Goal: Navigation & Orientation: Understand site structure

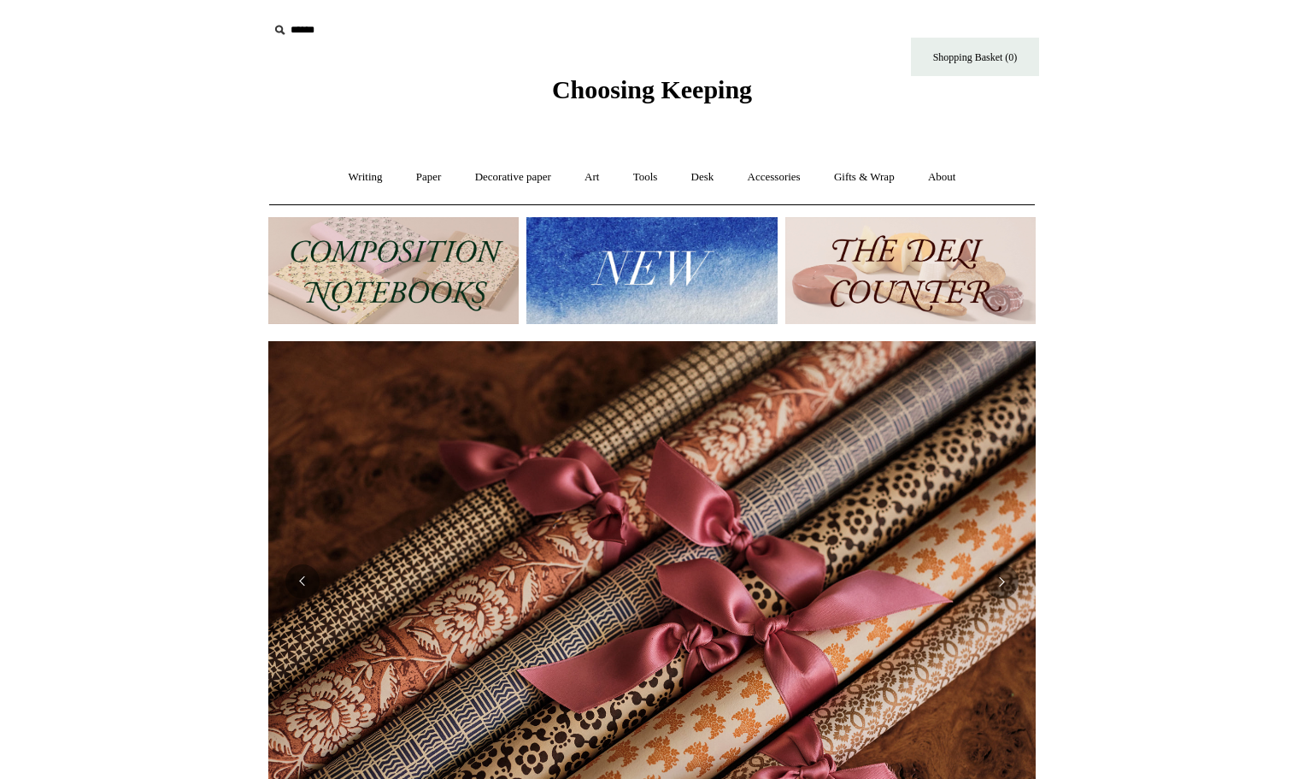
scroll to position [0, 1535]
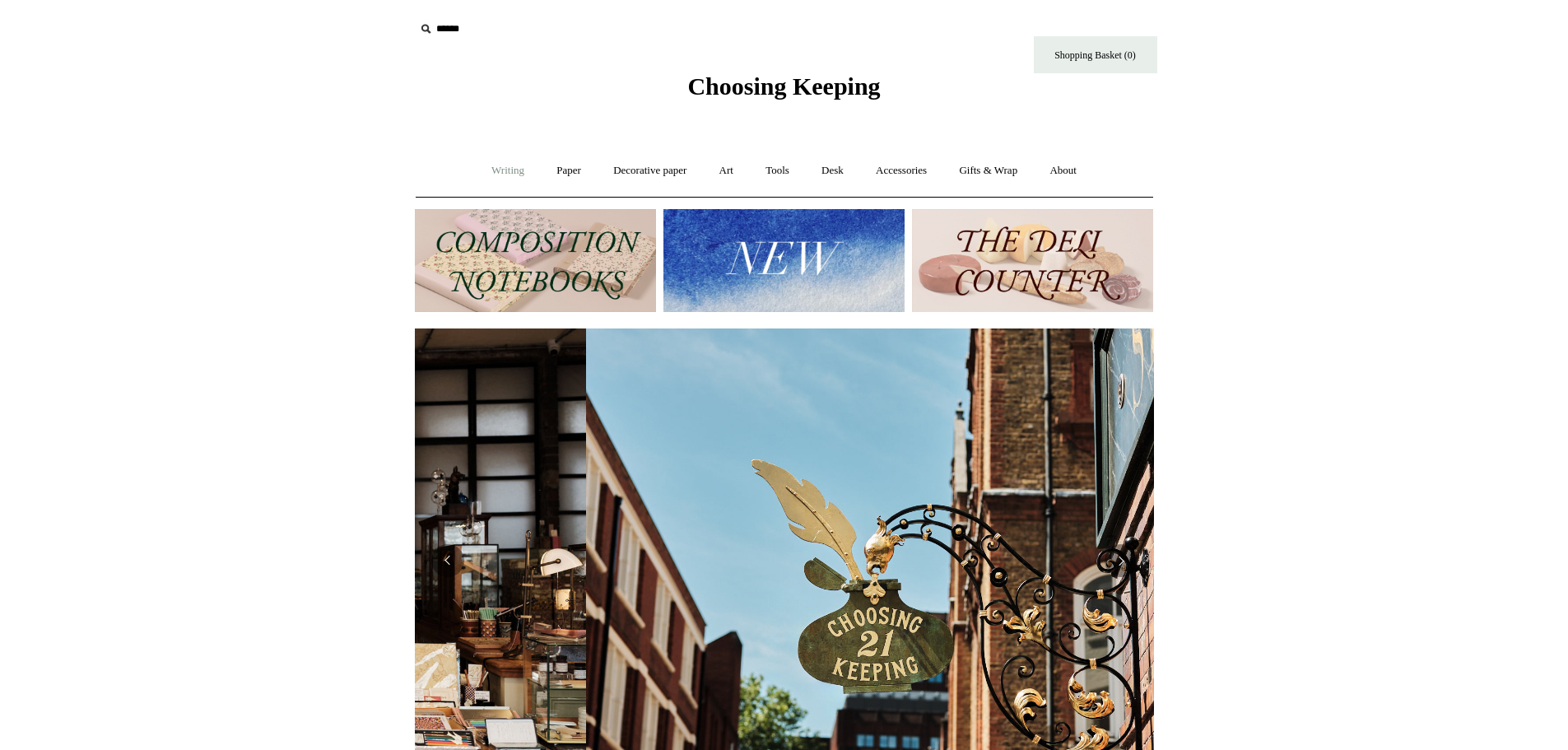
click at [500, 171] on link "Writing +" at bounding box center [508, 170] width 63 height 43
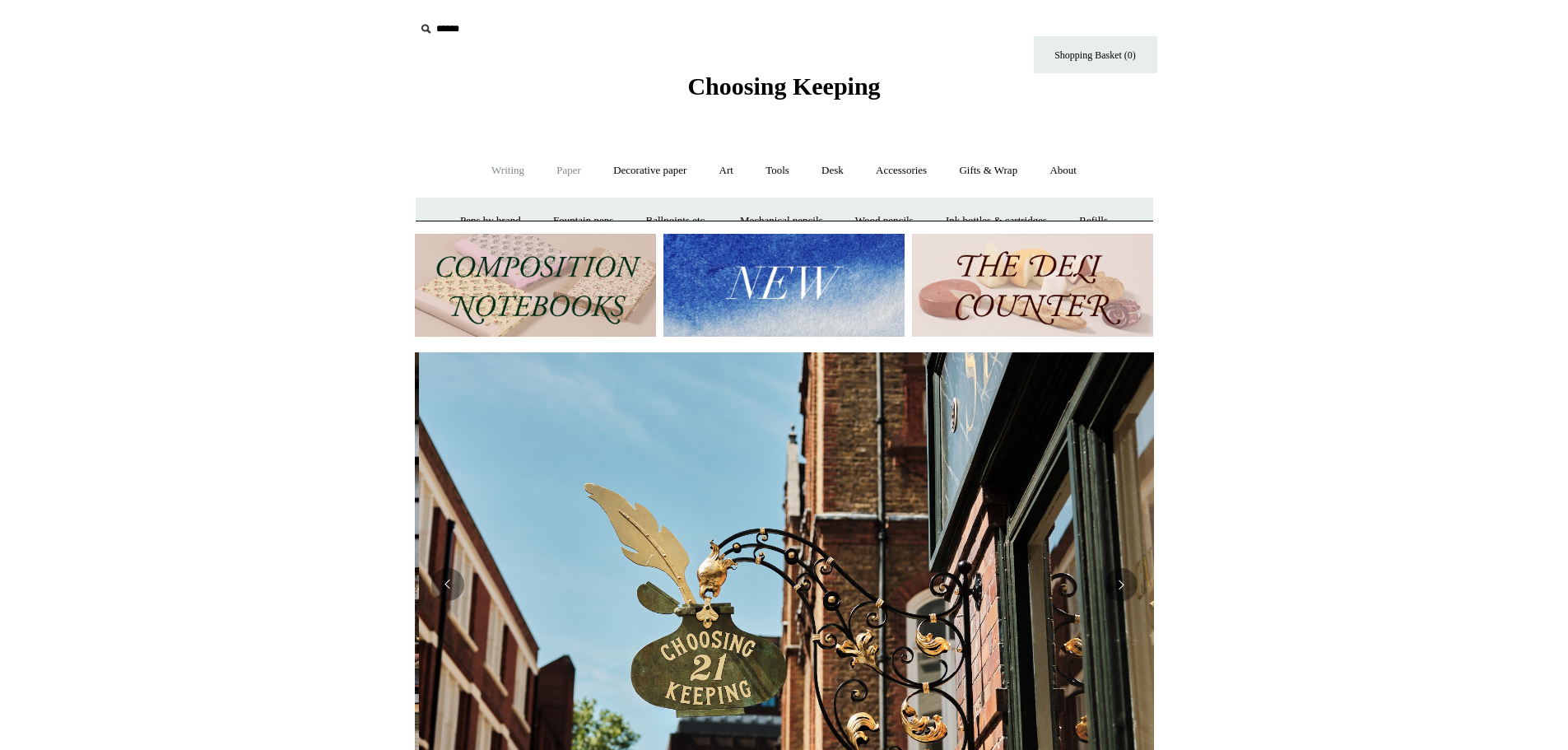
scroll to position [0, 740]
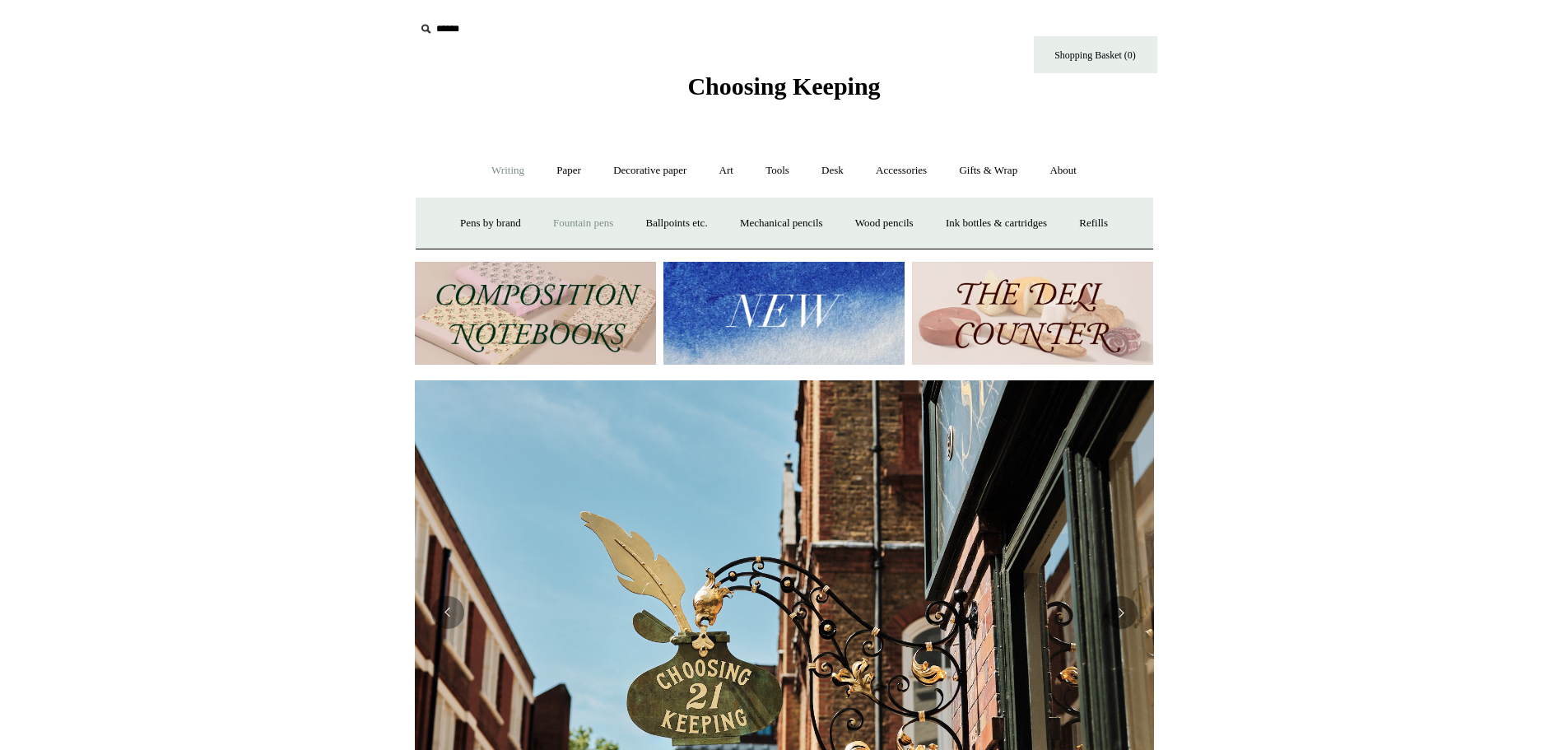
click at [569, 226] on link "Fountain pens +" at bounding box center [583, 222] width 90 height 43
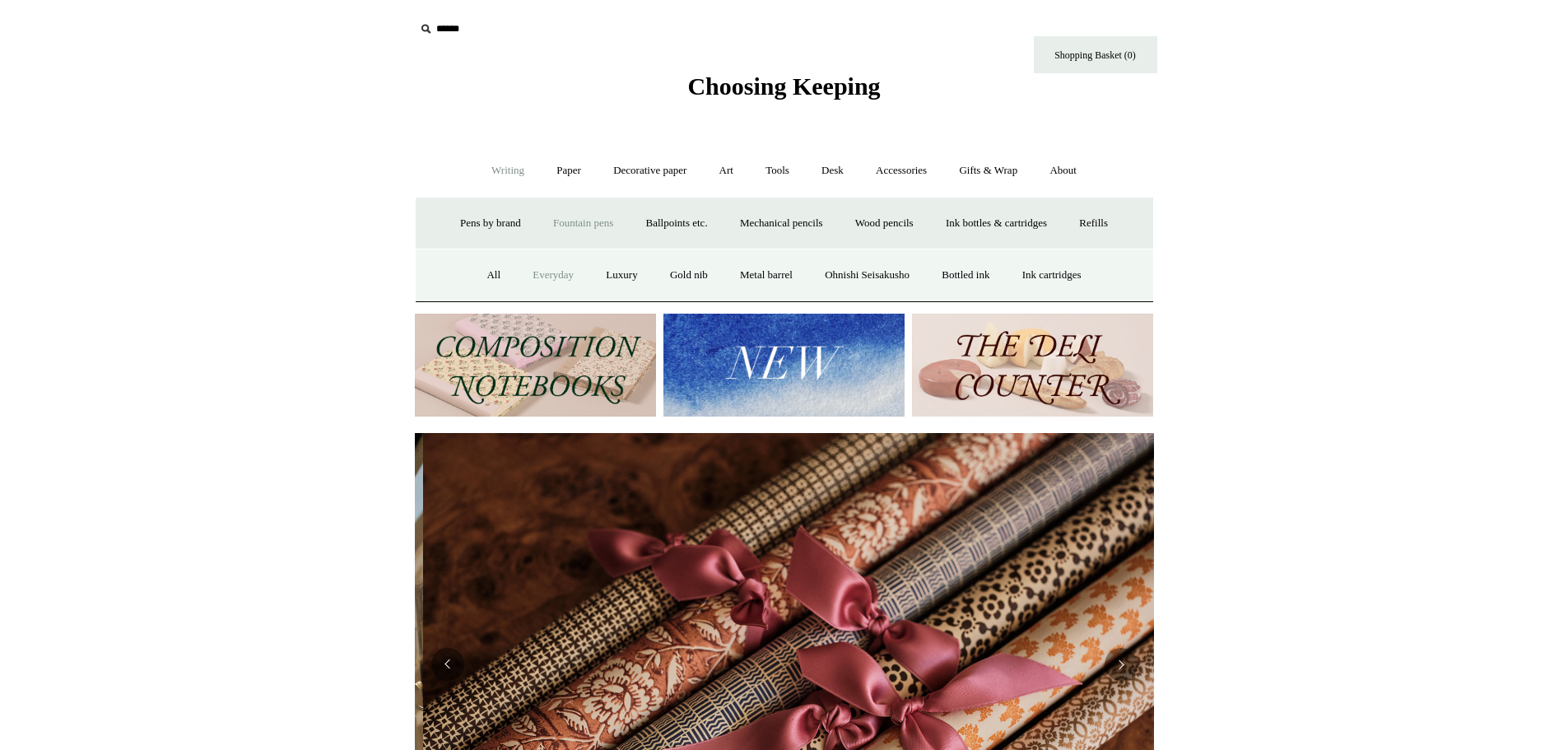
scroll to position [0, 1478]
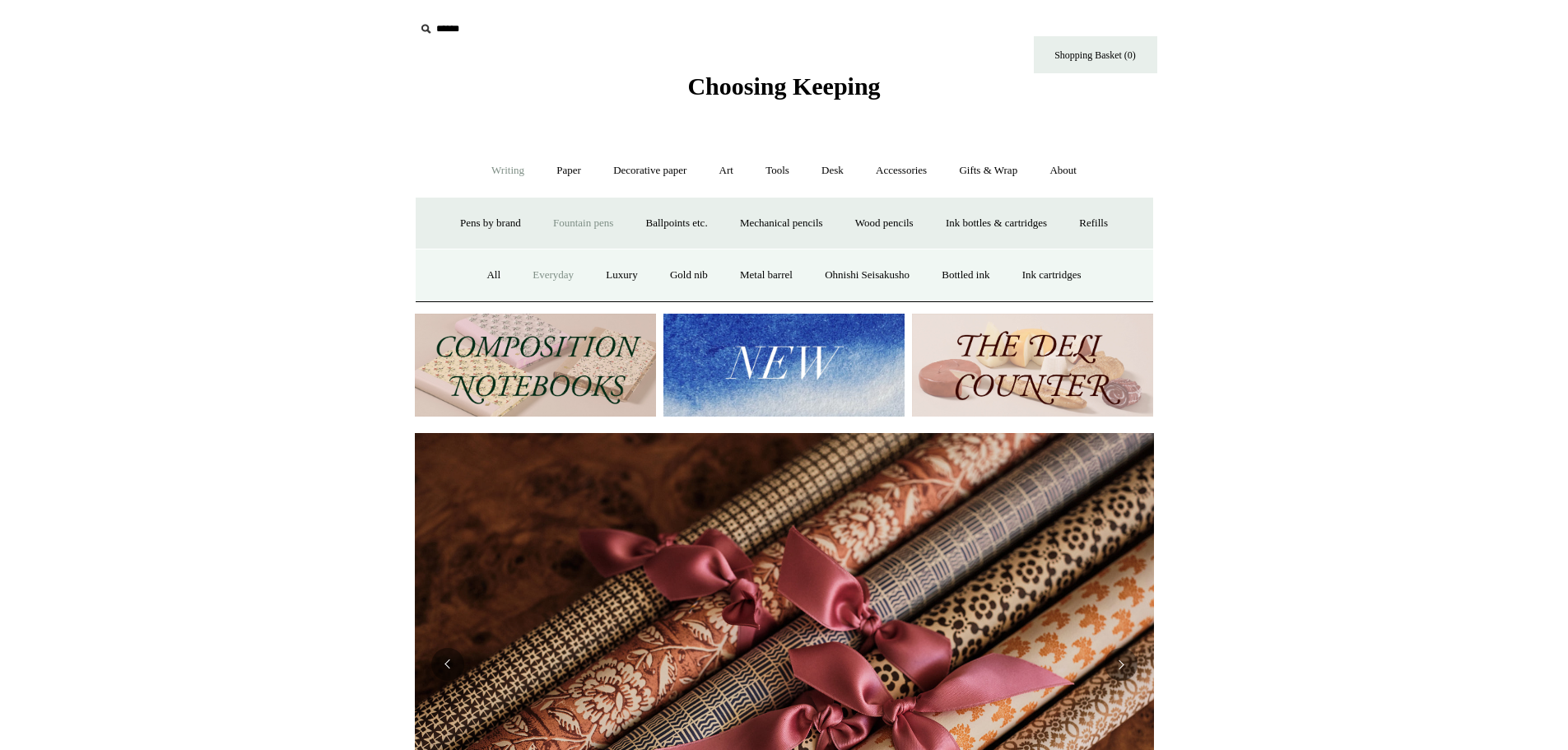
click at [541, 274] on link "Everyday" at bounding box center [554, 274] width 71 height 43
click at [559, 173] on link "Paper +" at bounding box center [568, 170] width 54 height 43
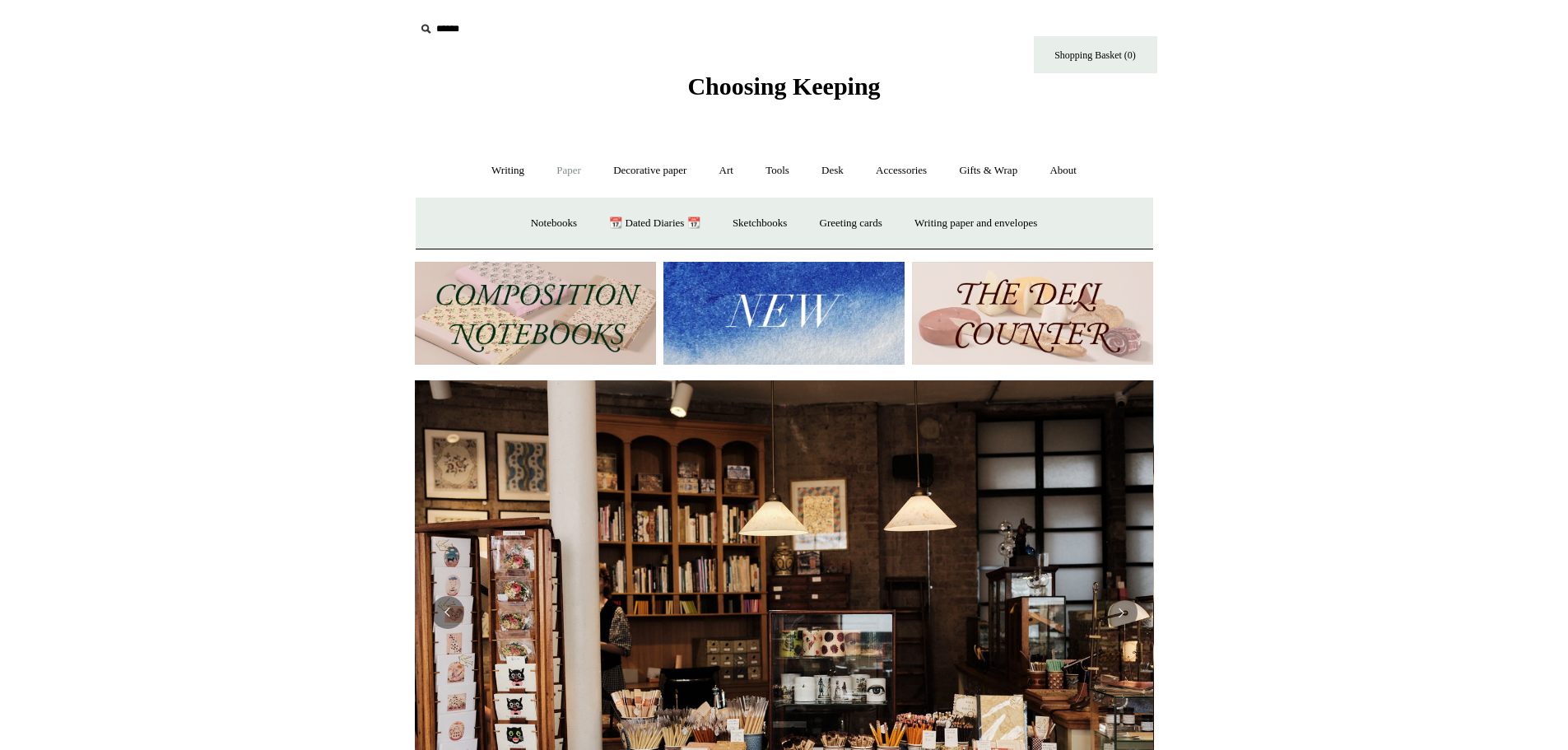
scroll to position [0, 0]
click at [635, 224] on link "📆 Dated Diaries 📆" at bounding box center [654, 222] width 120 height 43
click at [526, 225] on link "Notebooks +" at bounding box center [554, 222] width 76 height 43
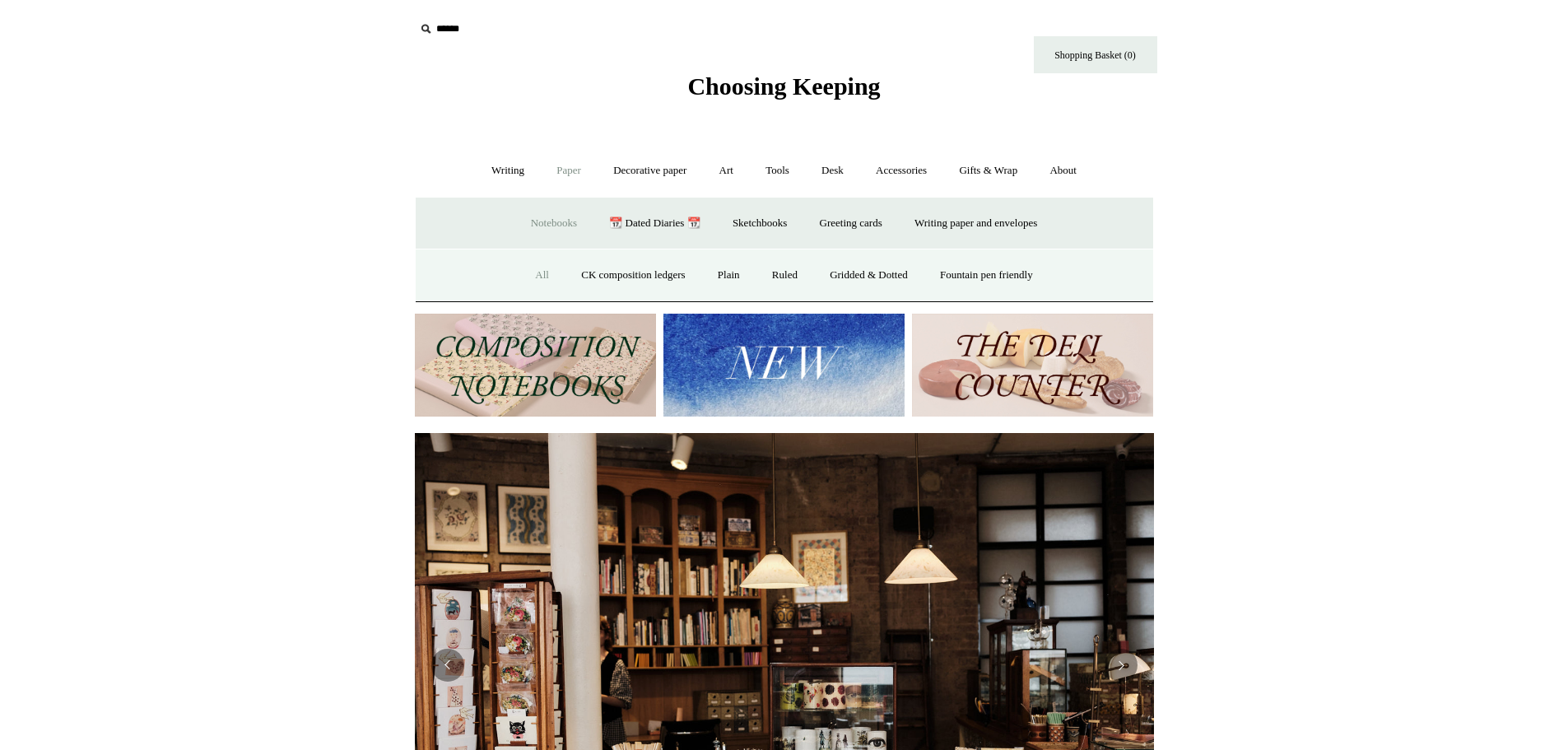
click at [524, 272] on link "All" at bounding box center [541, 274] width 43 height 43
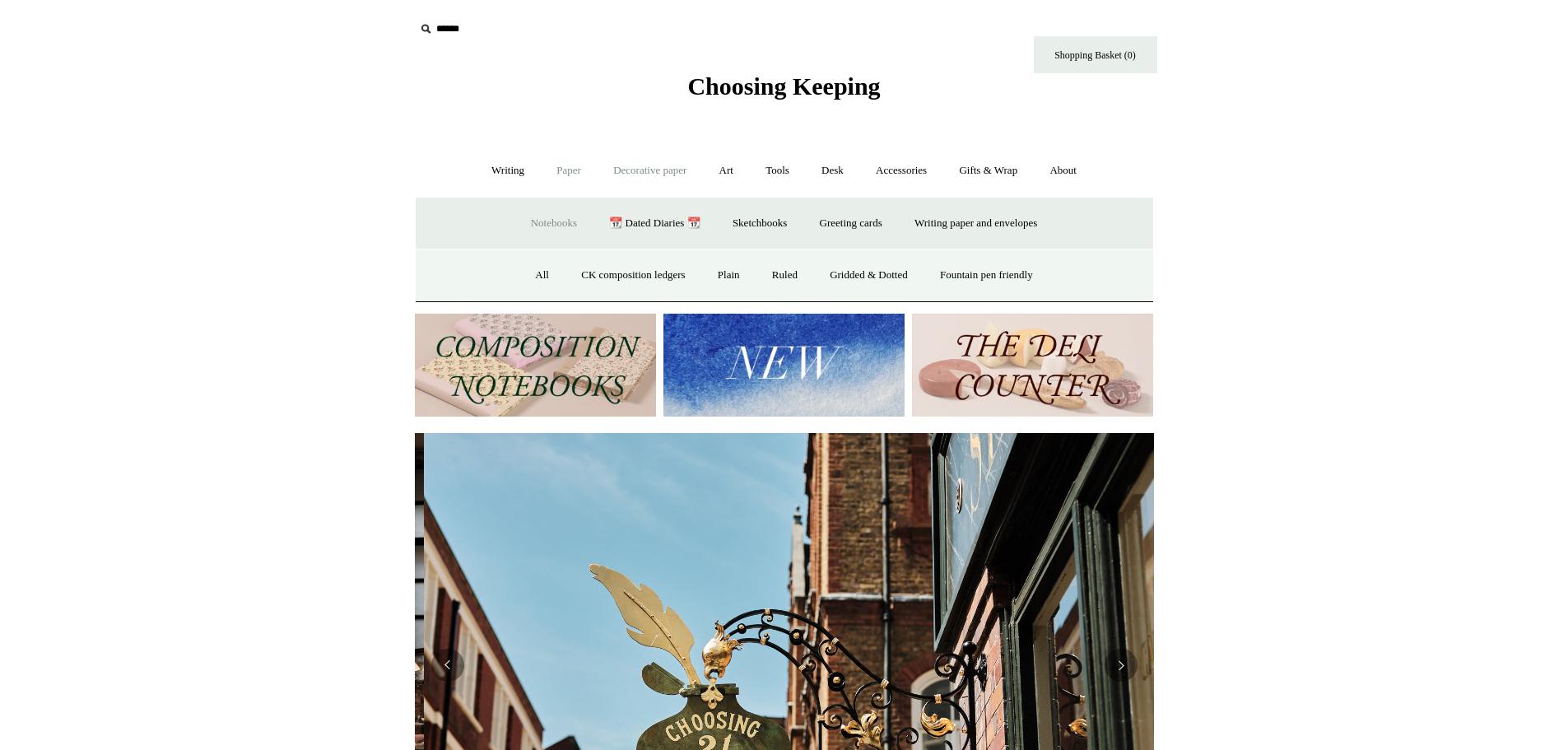
scroll to position [0, 740]
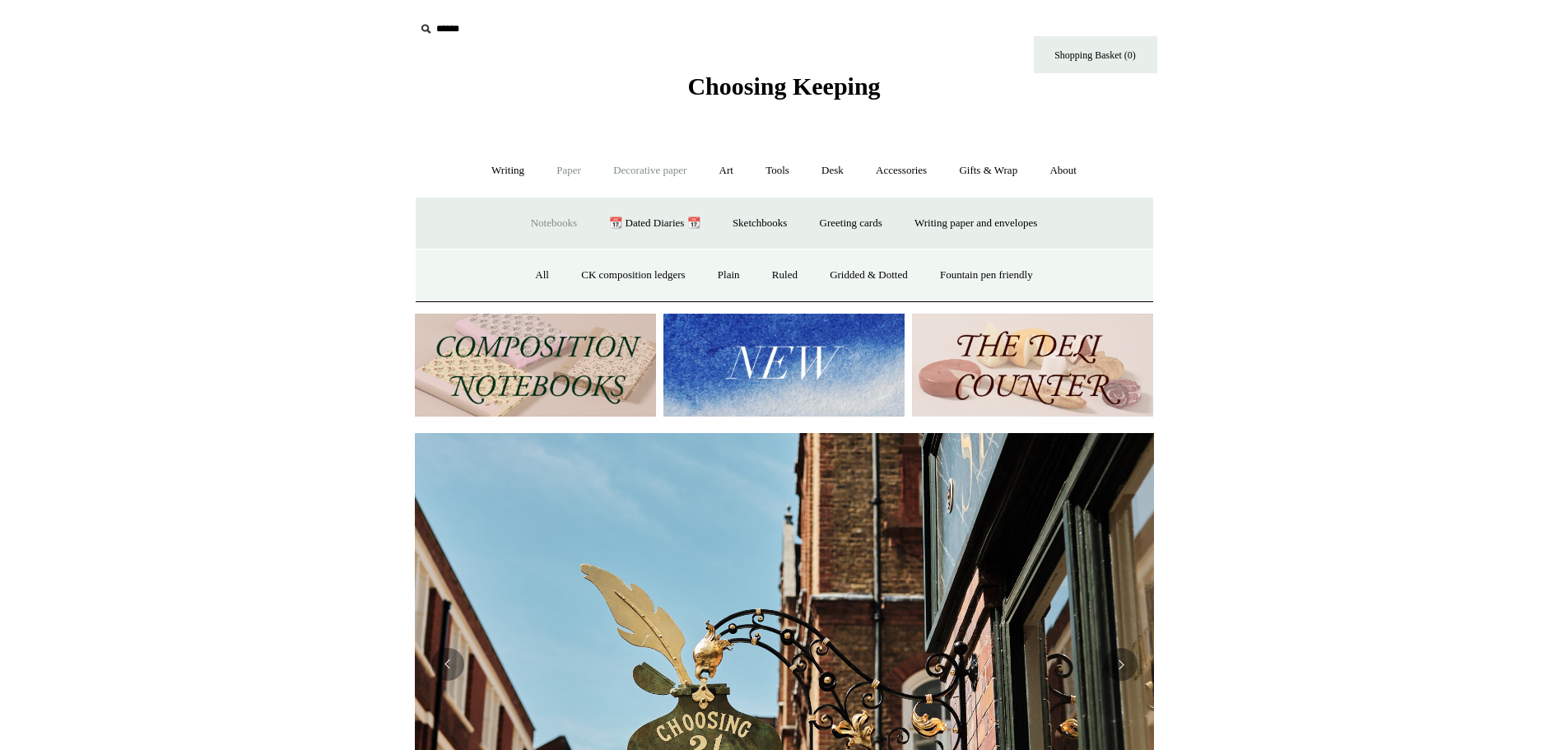
click at [643, 171] on link "Decorative paper +" at bounding box center [649, 170] width 103 height 43
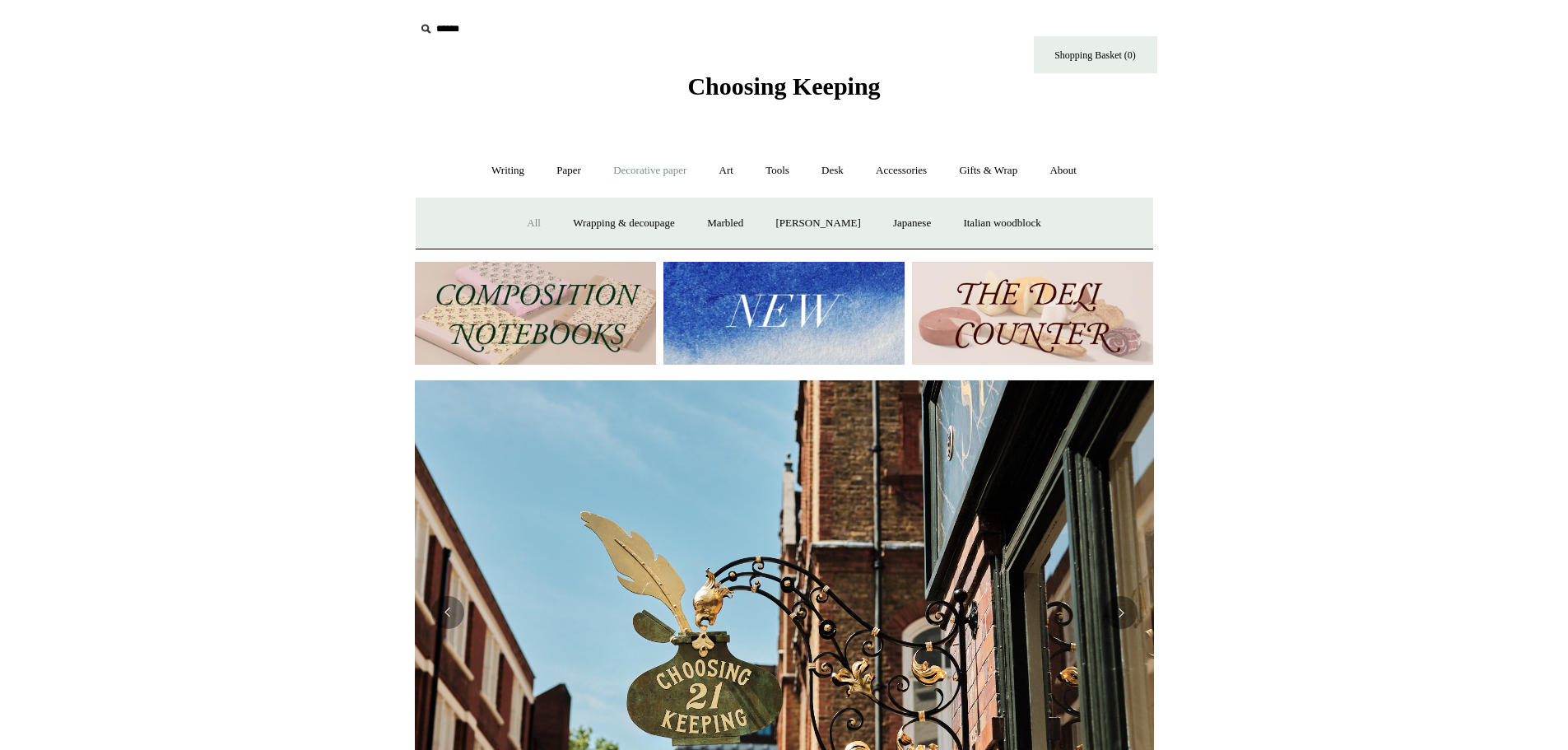
click at [513, 221] on link "All" at bounding box center [534, 222] width 43 height 43
click at [724, 172] on link "Art +" at bounding box center [726, 170] width 43 height 43
click at [781, 172] on link "Tools +" at bounding box center [778, 170] width 54 height 43
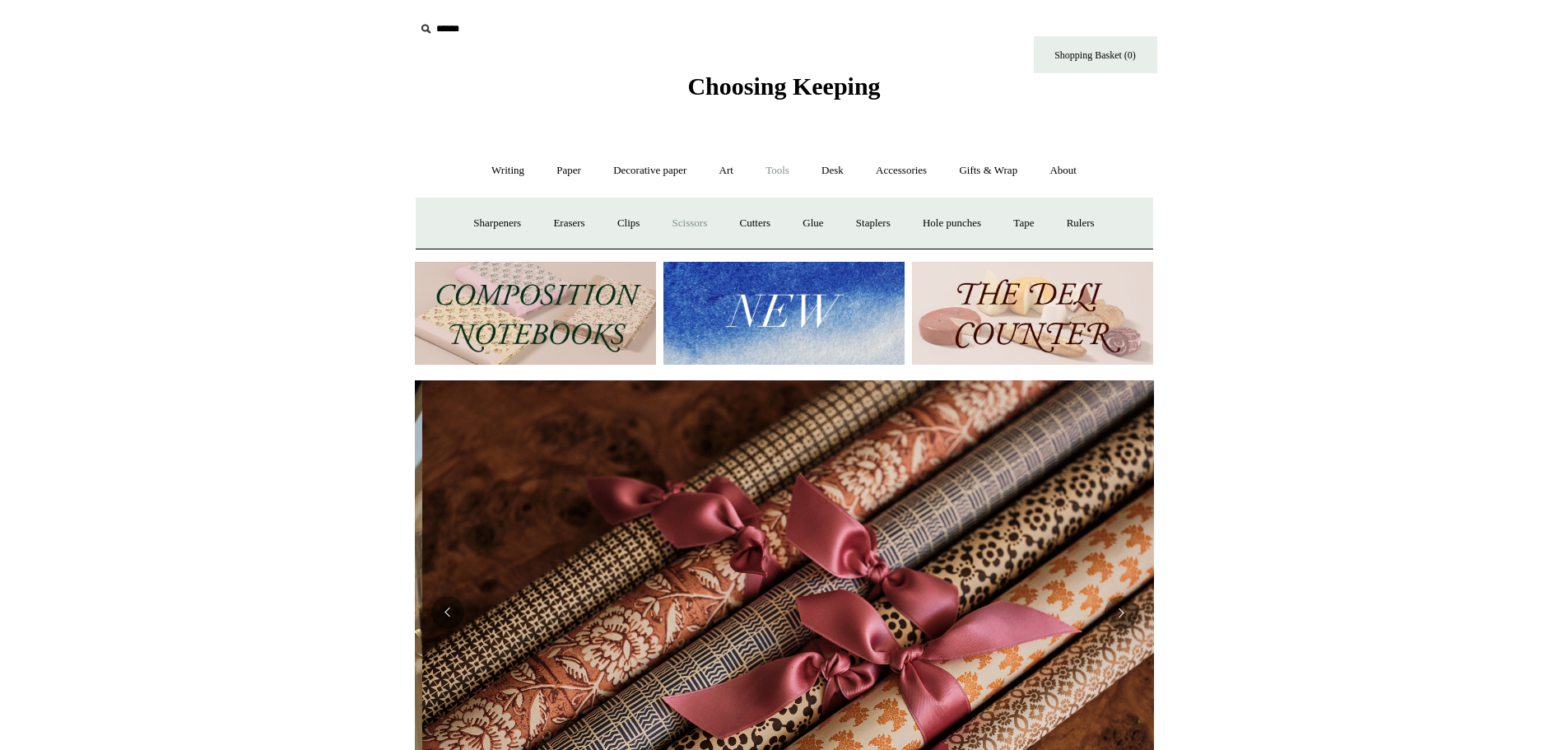
scroll to position [0, 1478]
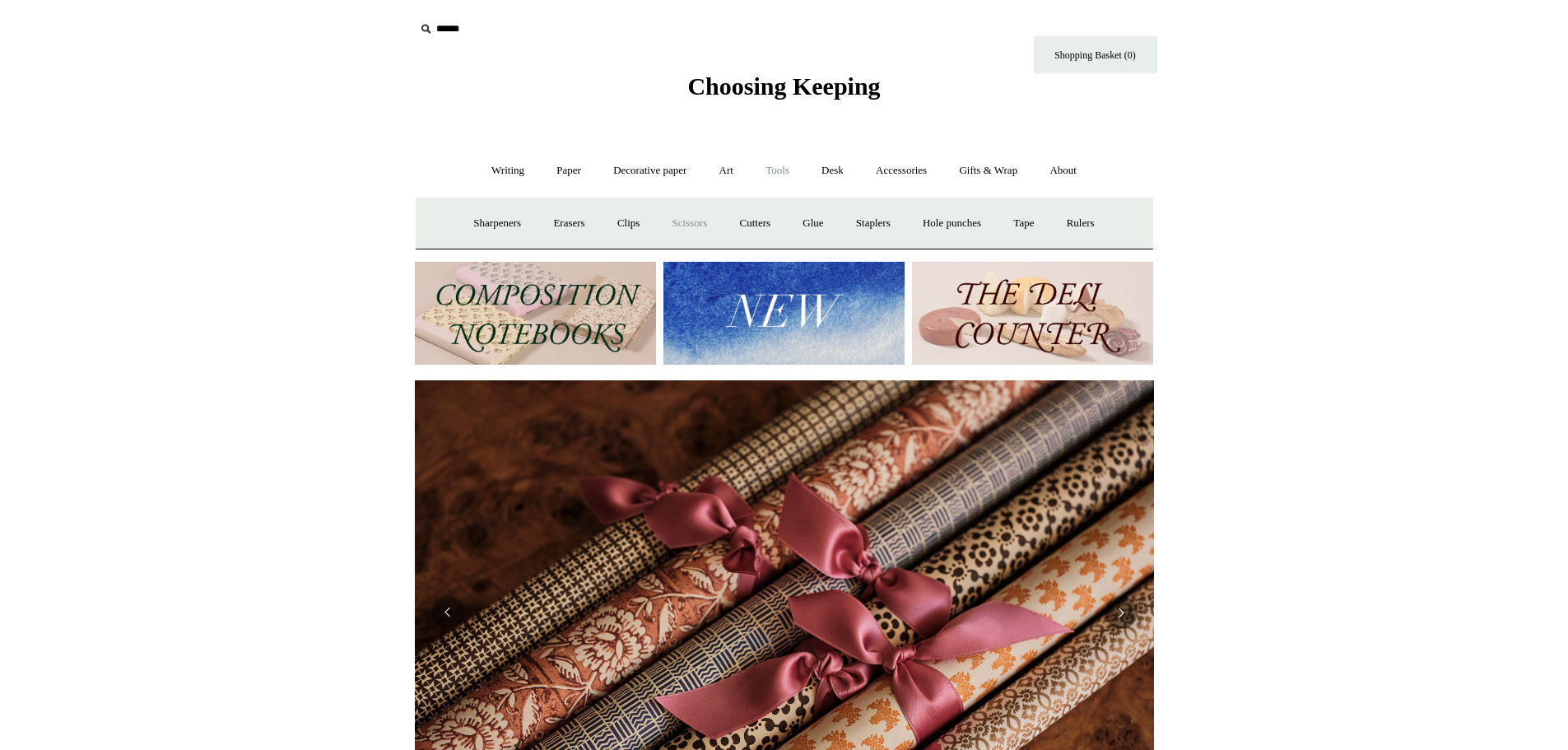
click at [676, 222] on link "Scissors" at bounding box center [691, 222] width 65 height 43
click at [619, 222] on link "Clips +" at bounding box center [629, 222] width 52 height 43
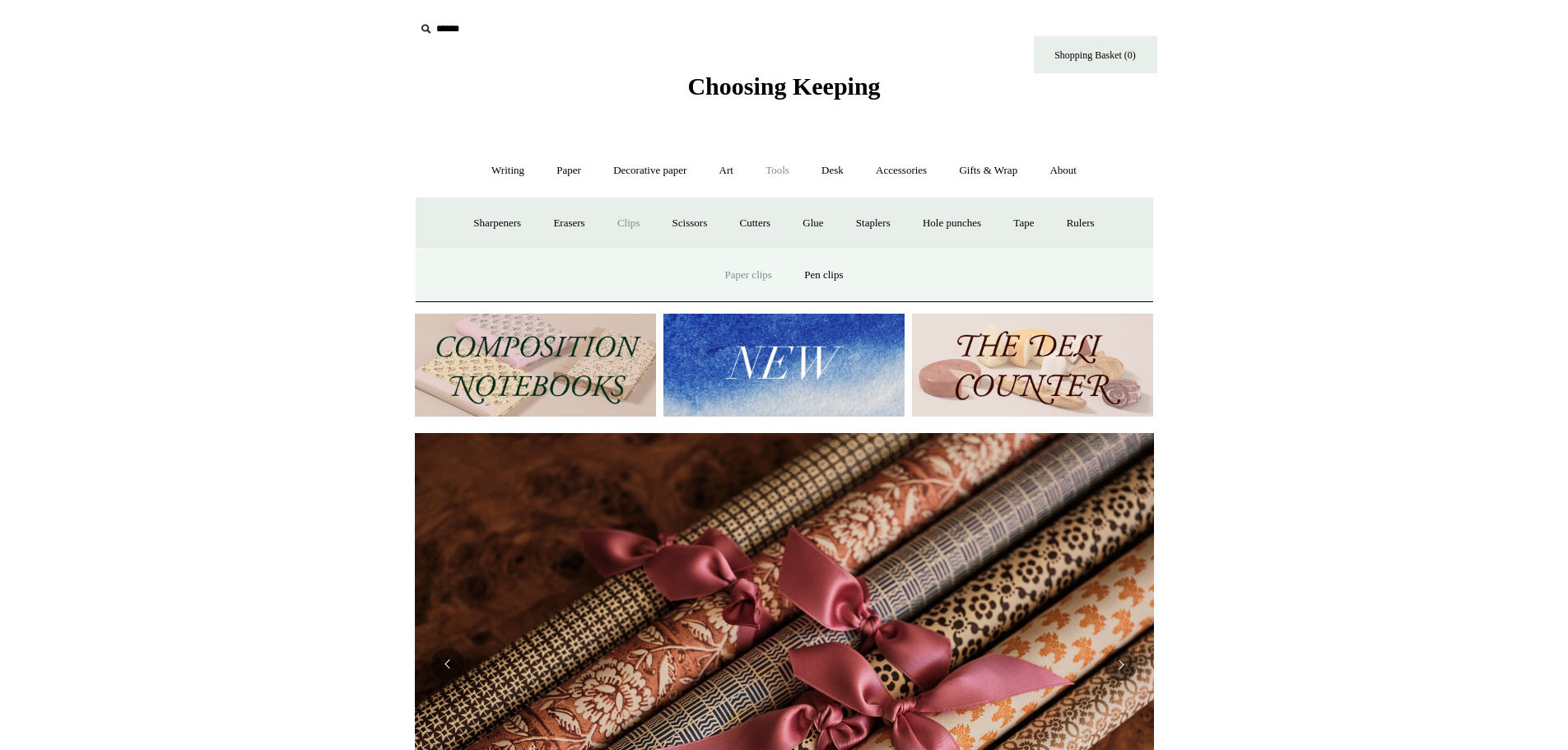
click at [751, 278] on link "Paper clips" at bounding box center [748, 274] width 76 height 43
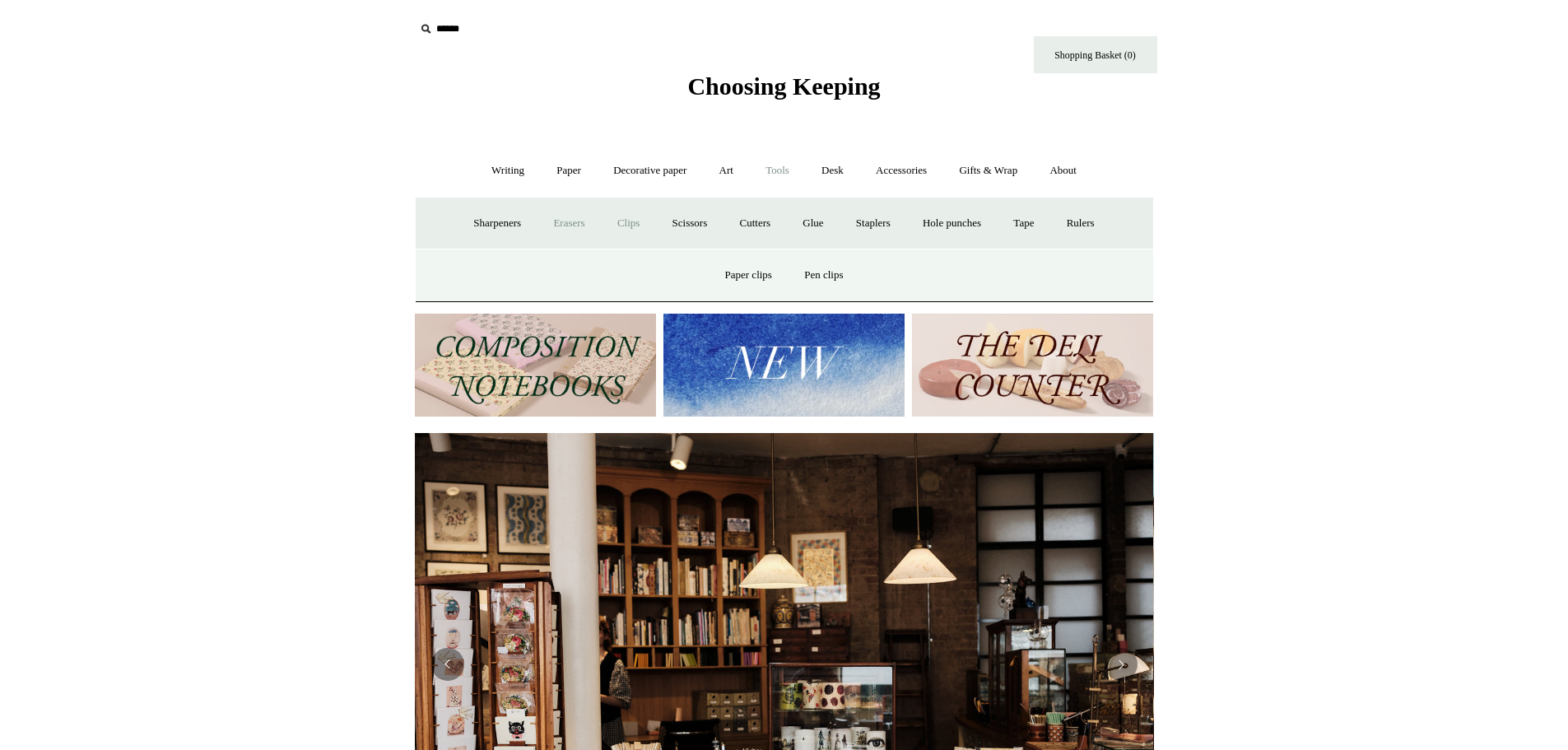
scroll to position [0, 0]
click at [836, 169] on link "Desk +" at bounding box center [833, 170] width 52 height 43
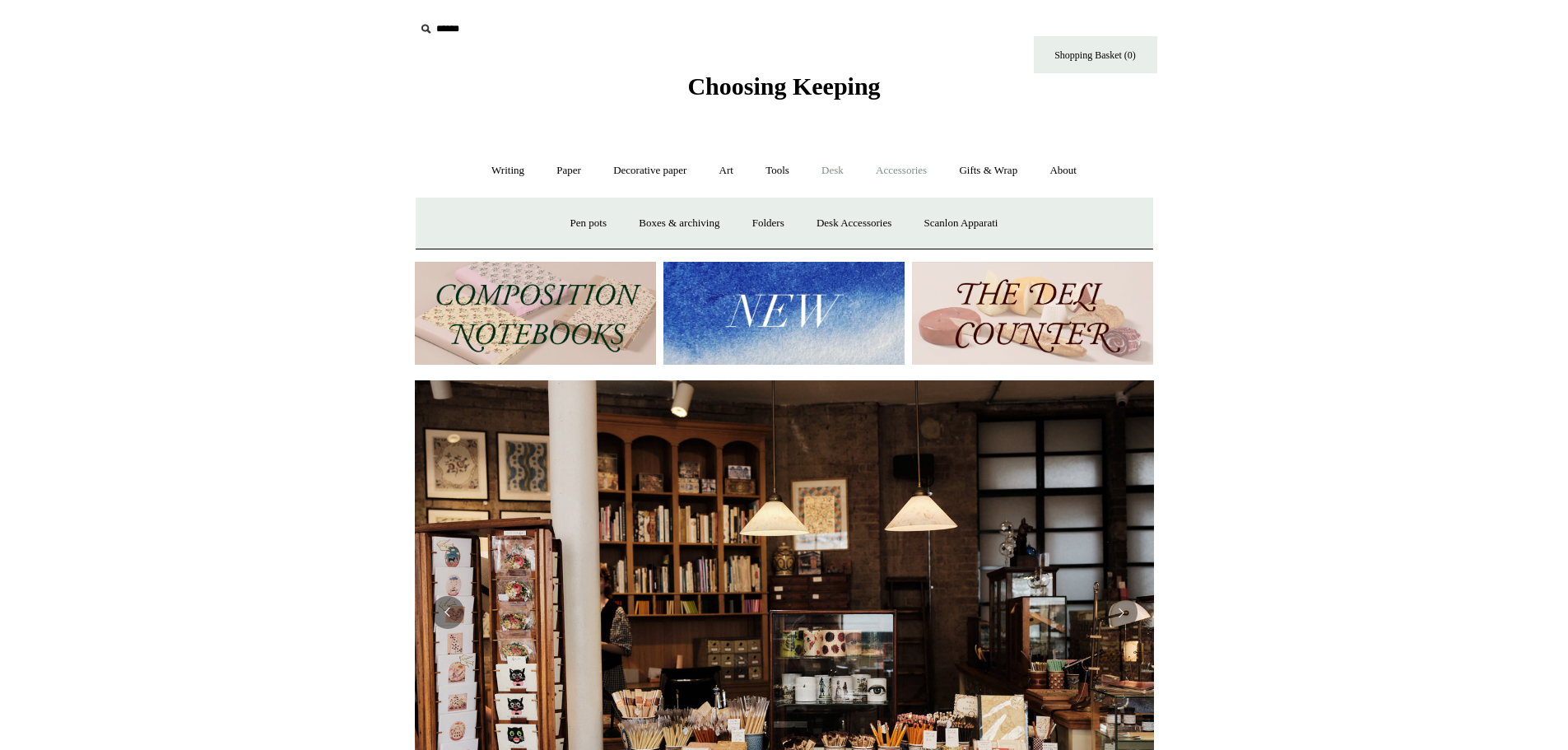
click at [887, 165] on link "Accessories +" at bounding box center [902, 170] width 81 height 43
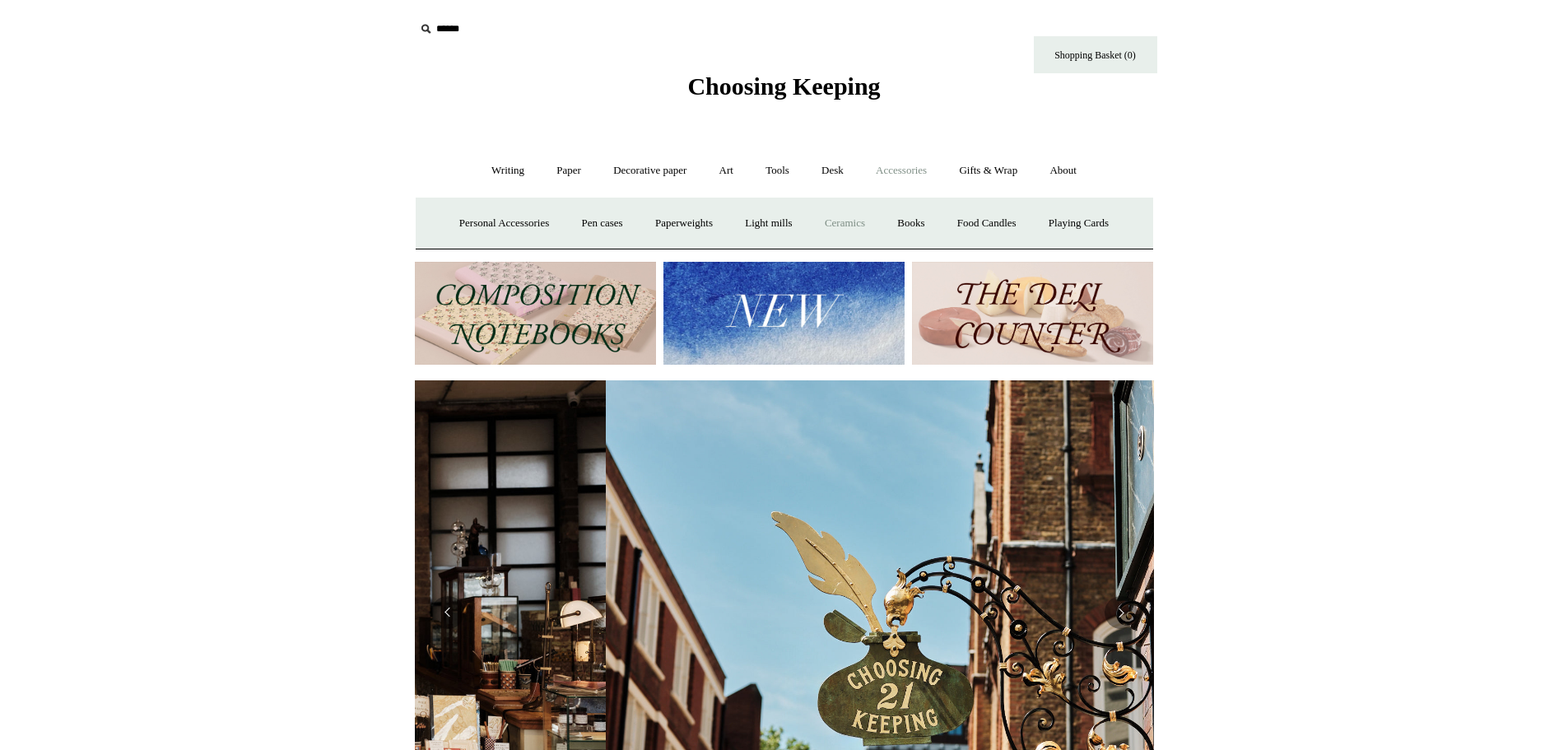
click at [854, 222] on link "Ceramics +" at bounding box center [845, 222] width 70 height 43
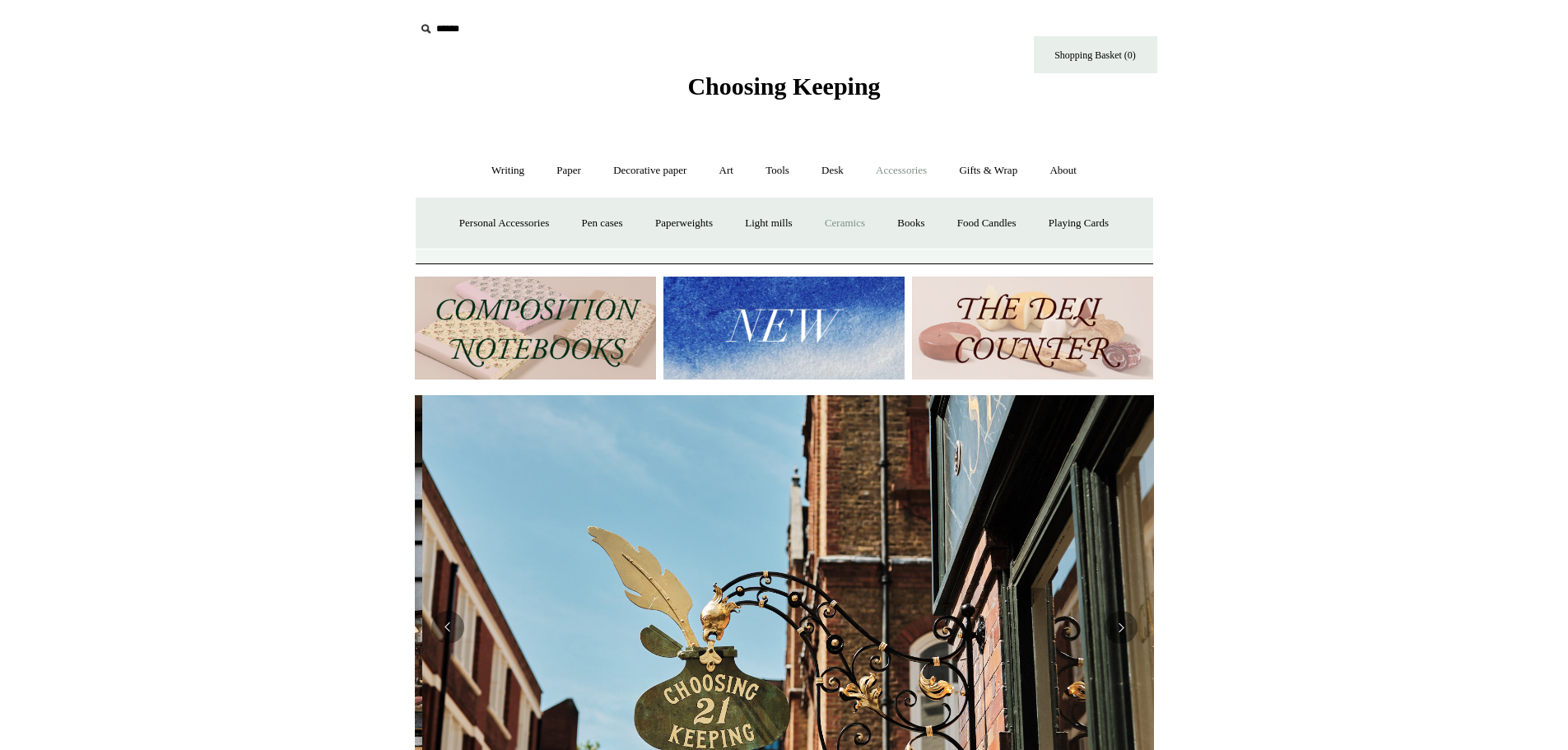
scroll to position [0, 740]
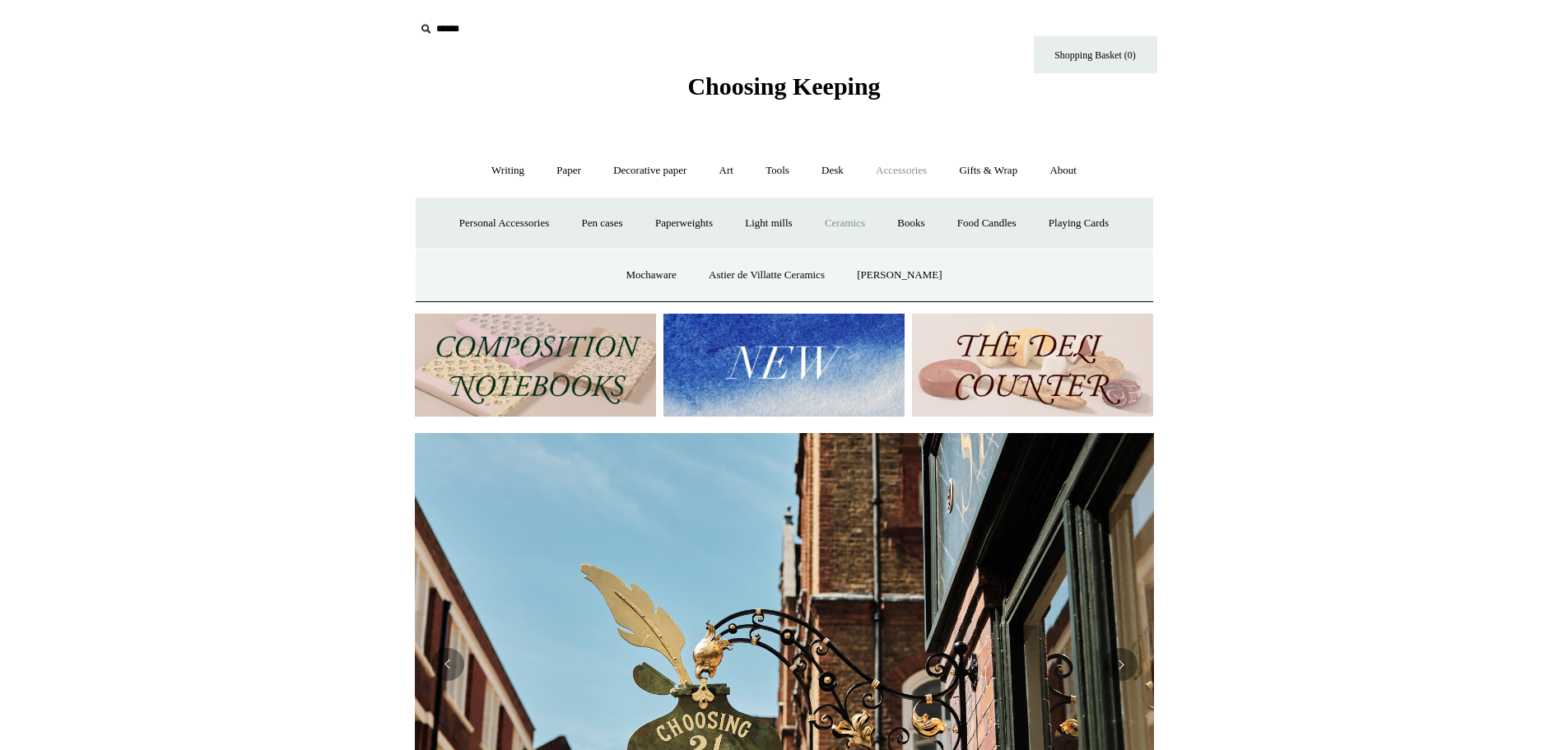
click at [858, 217] on link "Ceramics -" at bounding box center [845, 222] width 70 height 43
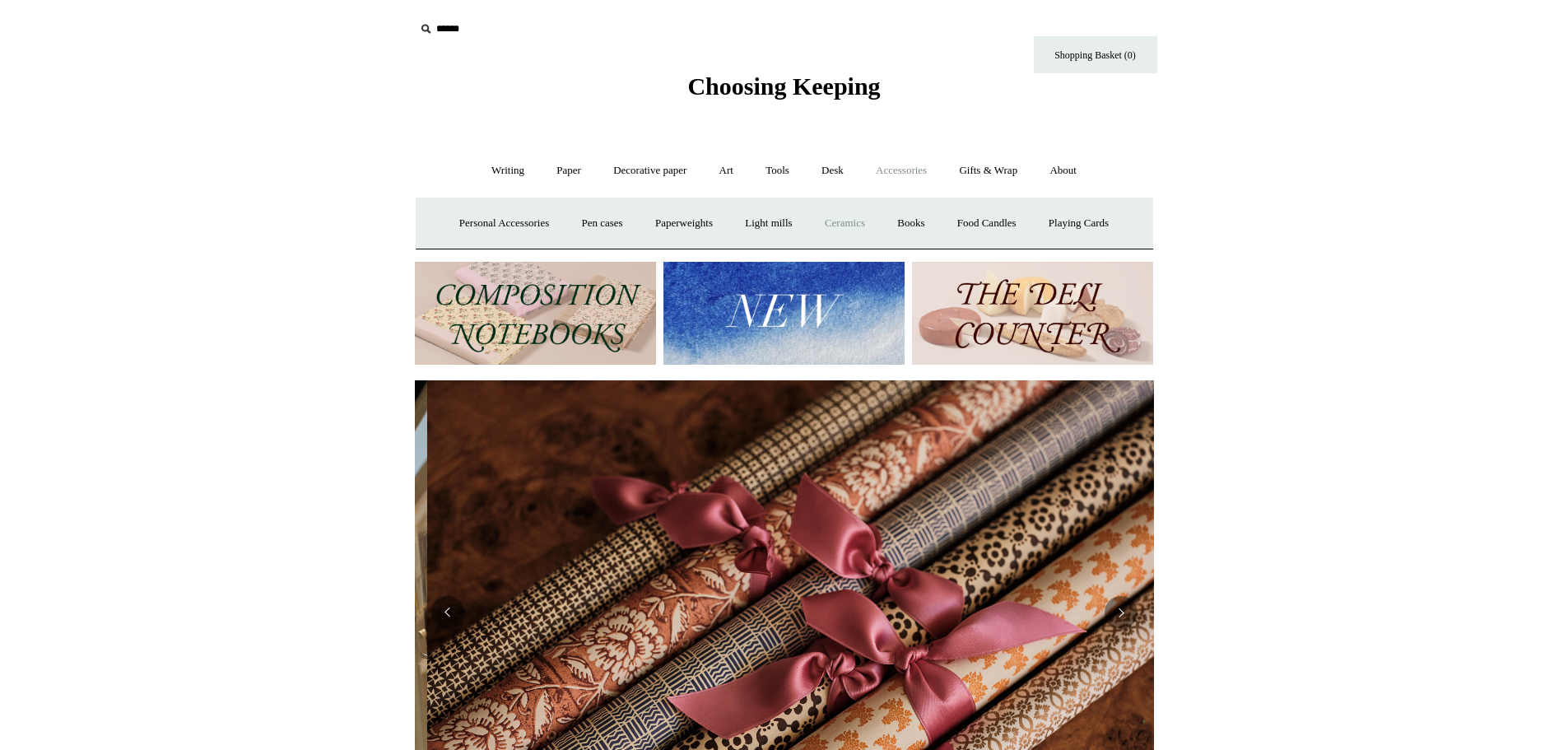
scroll to position [0, 1478]
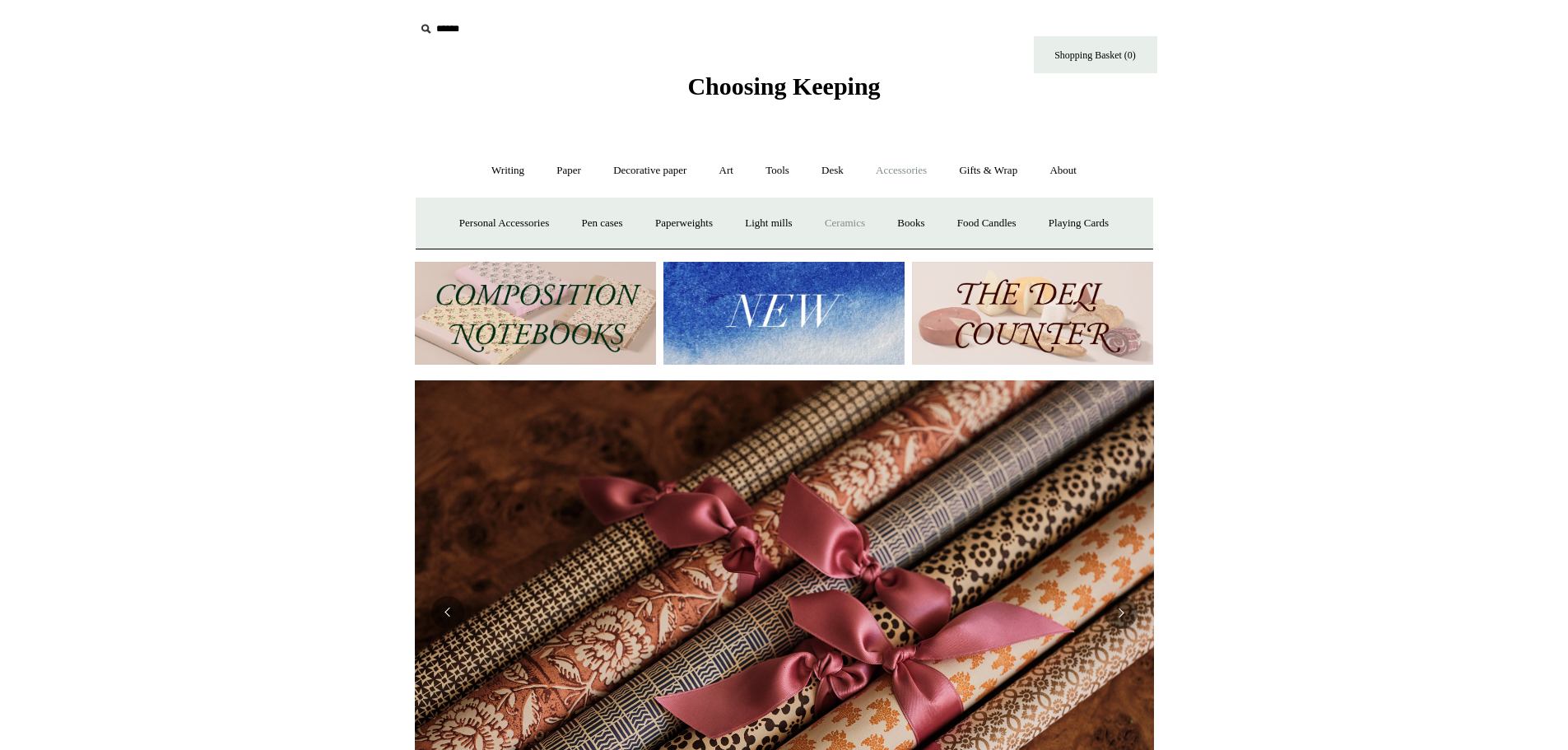
click at [870, 229] on link "Ceramics +" at bounding box center [845, 222] width 70 height 43
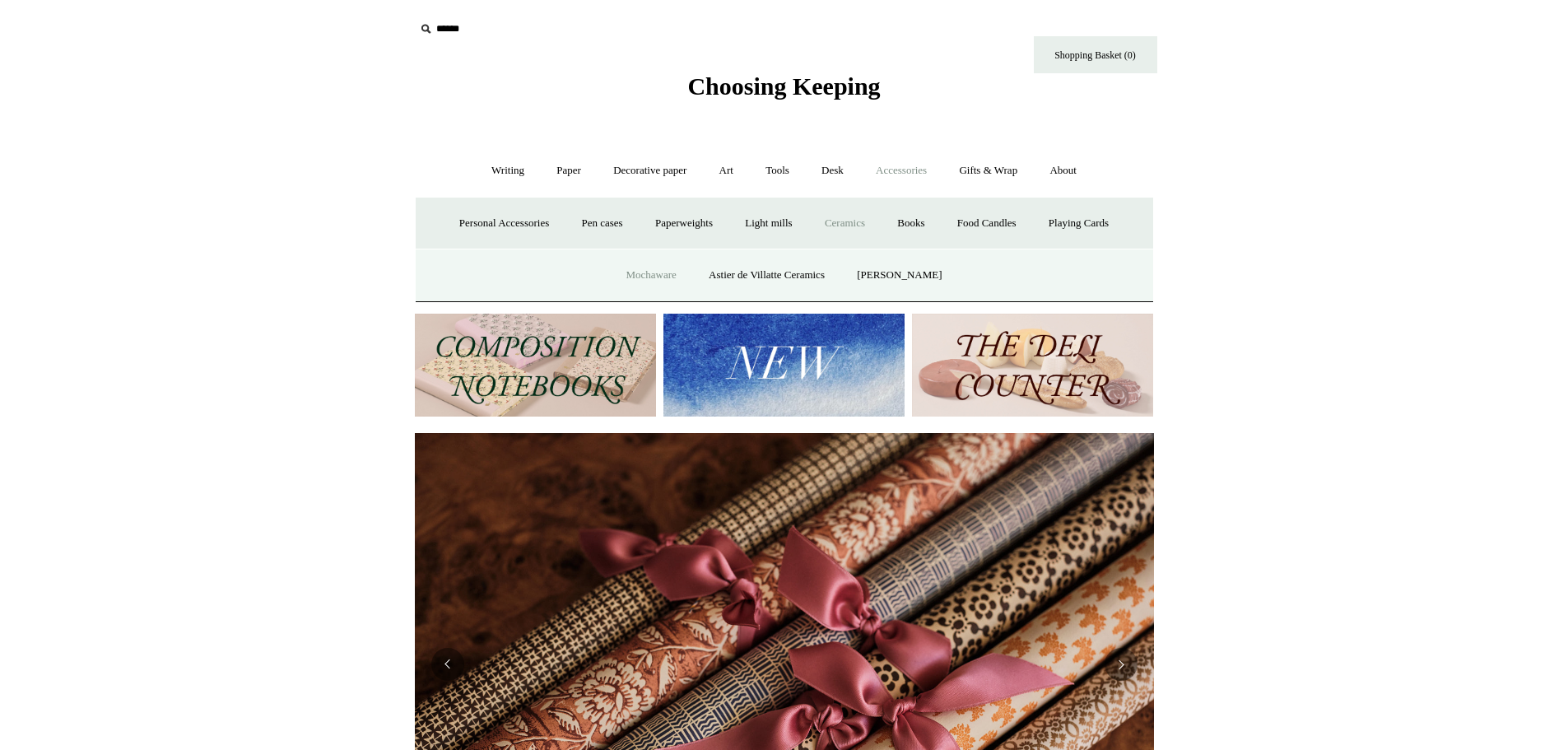
click at [663, 270] on link "Mochaware" at bounding box center [650, 274] width 80 height 43
click at [774, 278] on link "Astier de Villatte Ceramics" at bounding box center [767, 274] width 145 height 43
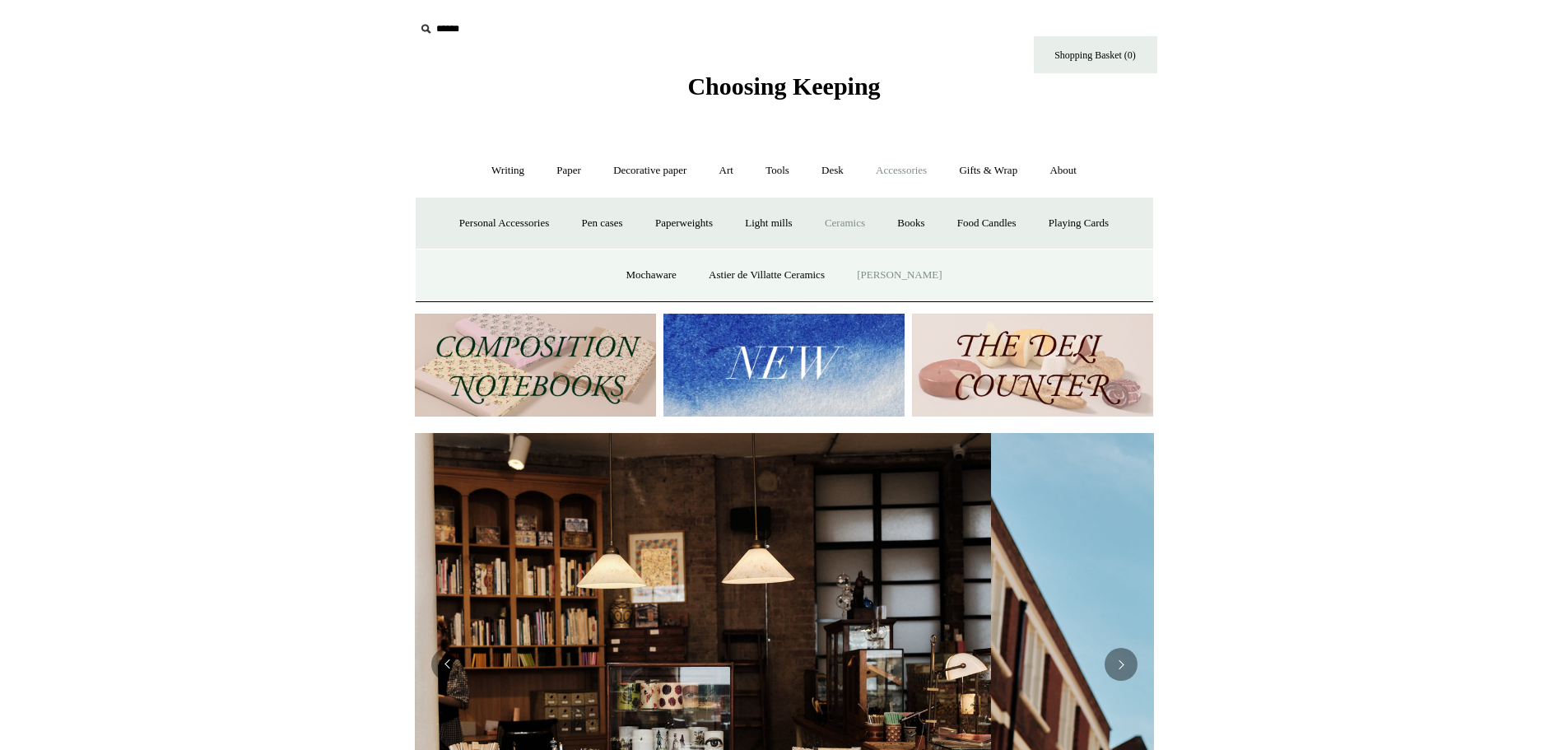
click at [901, 273] on link "[PERSON_NAME]" at bounding box center [899, 274] width 115 height 43
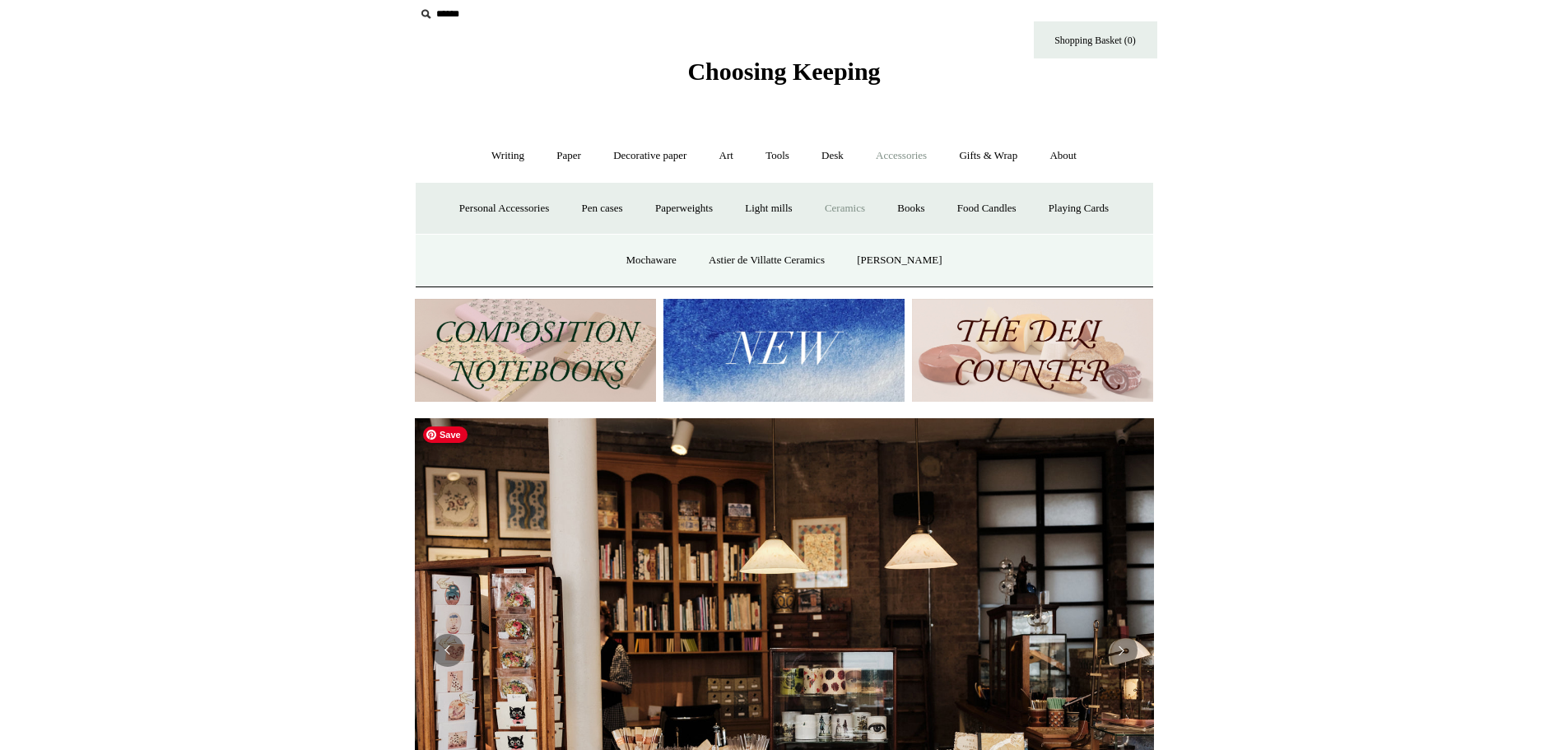
scroll to position [0, 0]
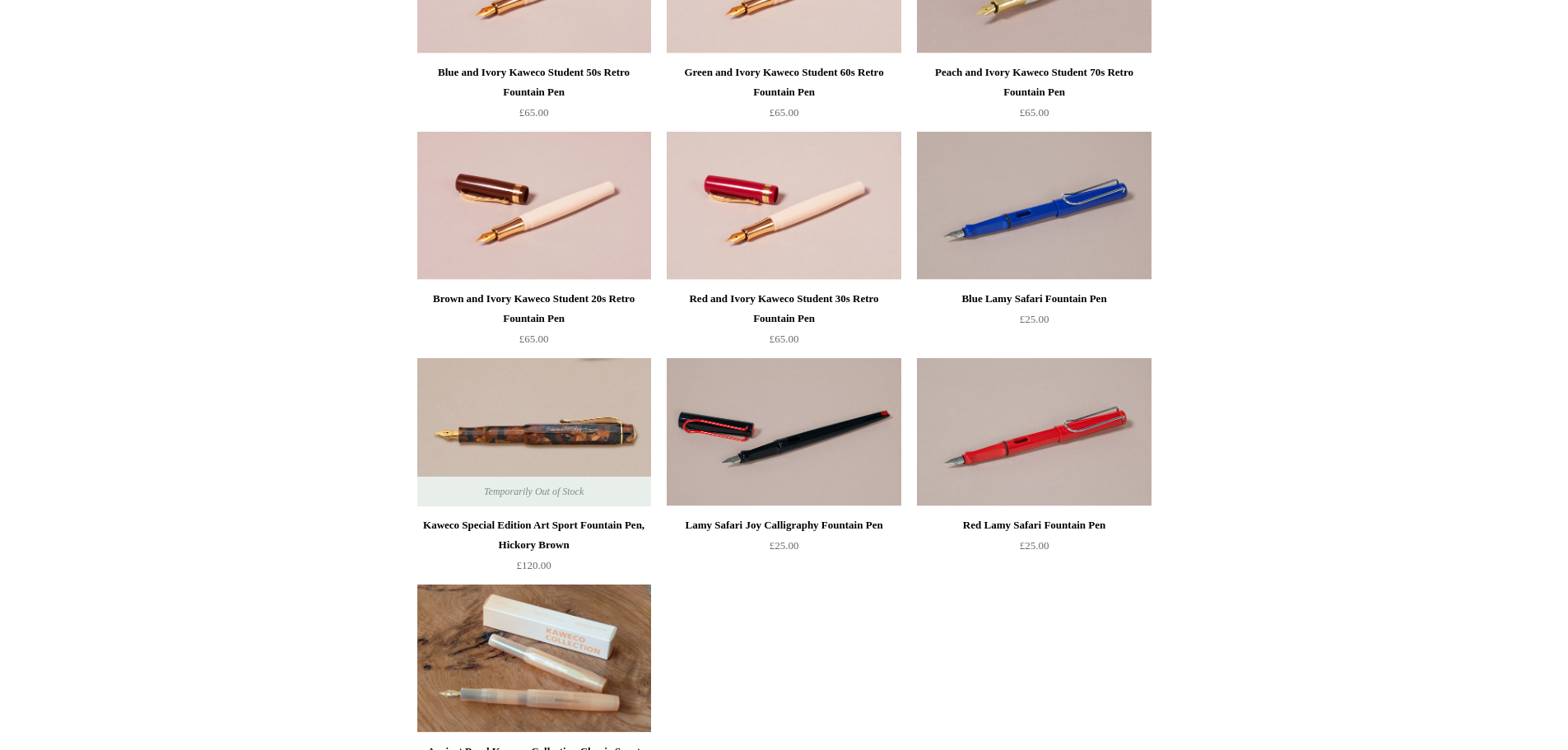
scroll to position [1356, 0]
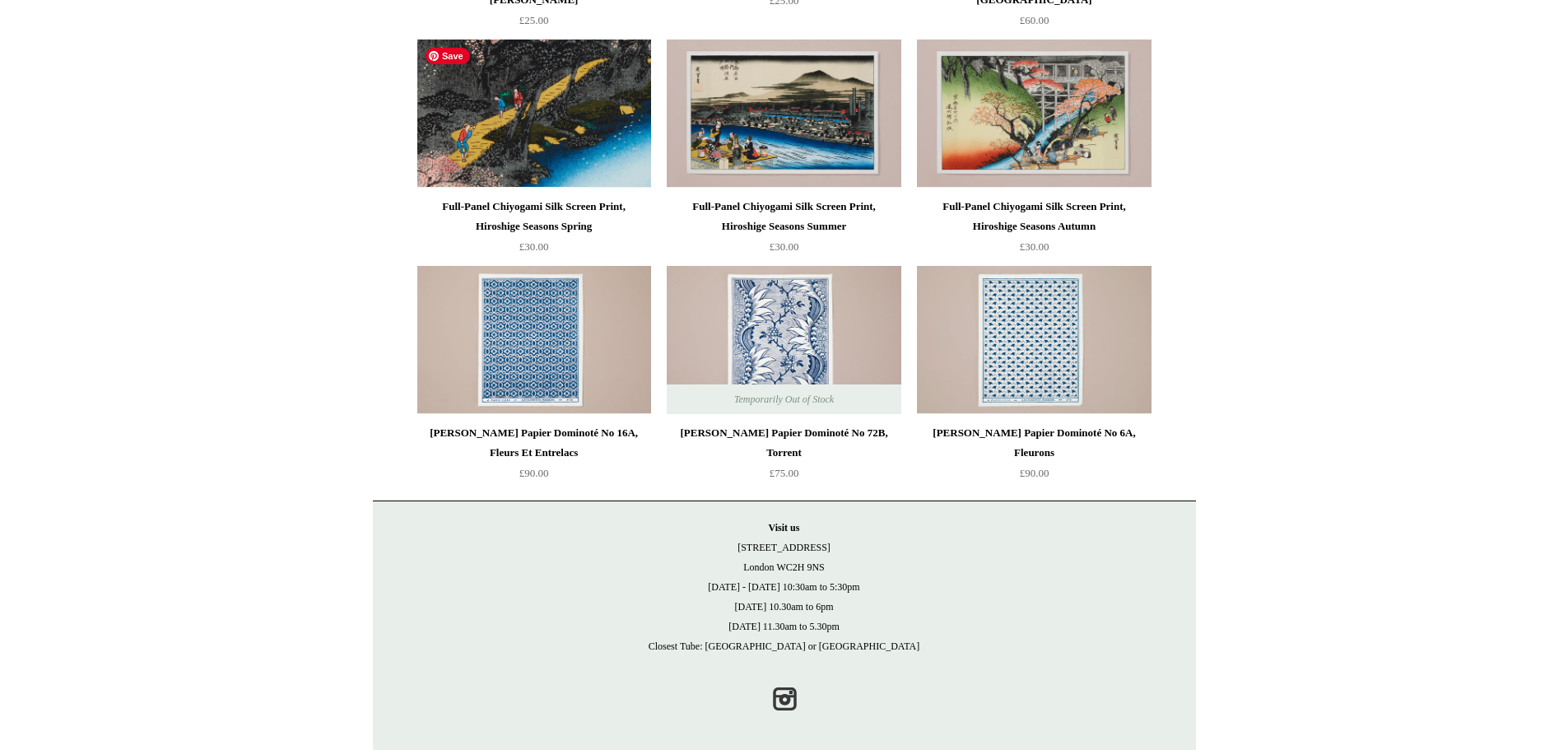
scroll to position [2899, 0]
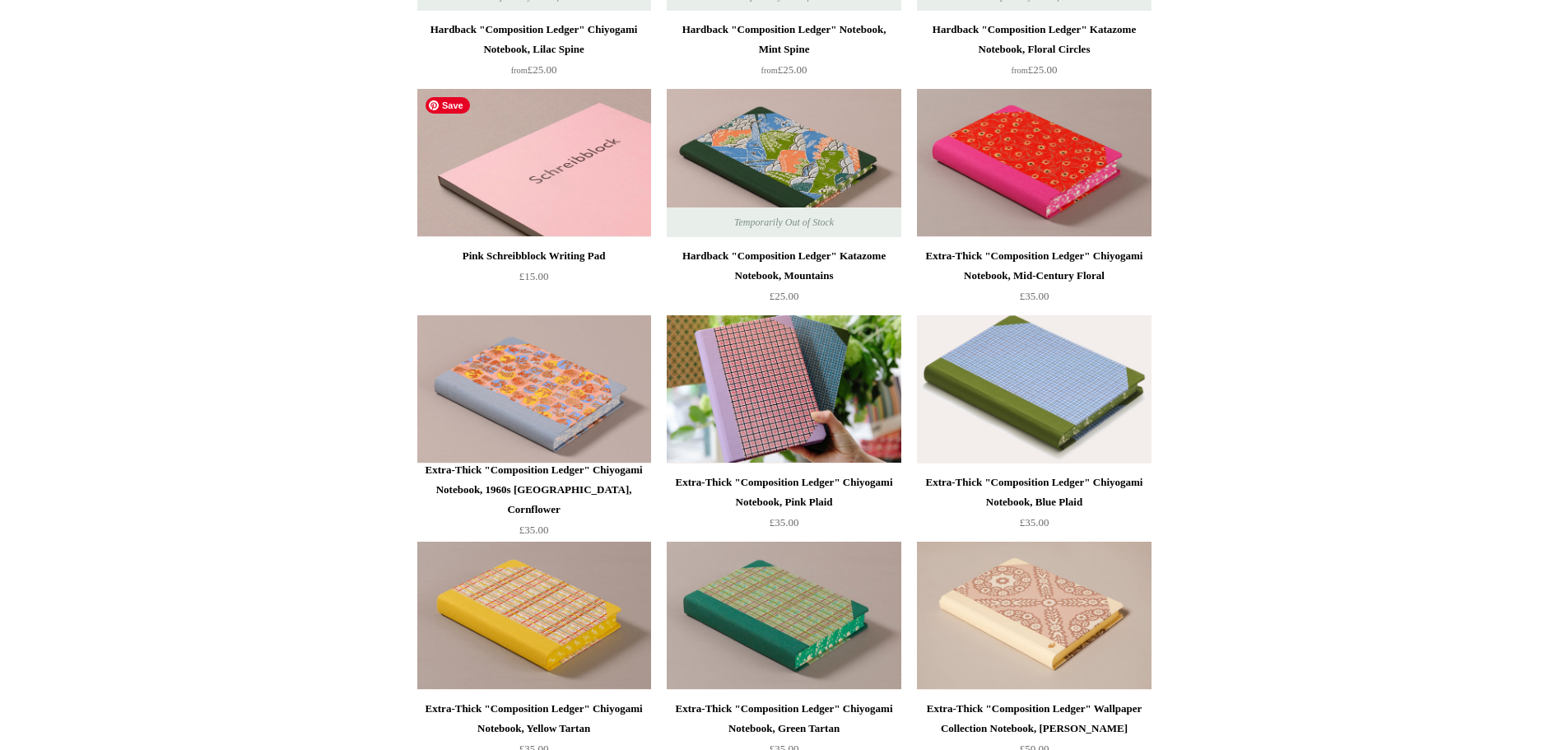
scroll to position [1728, 0]
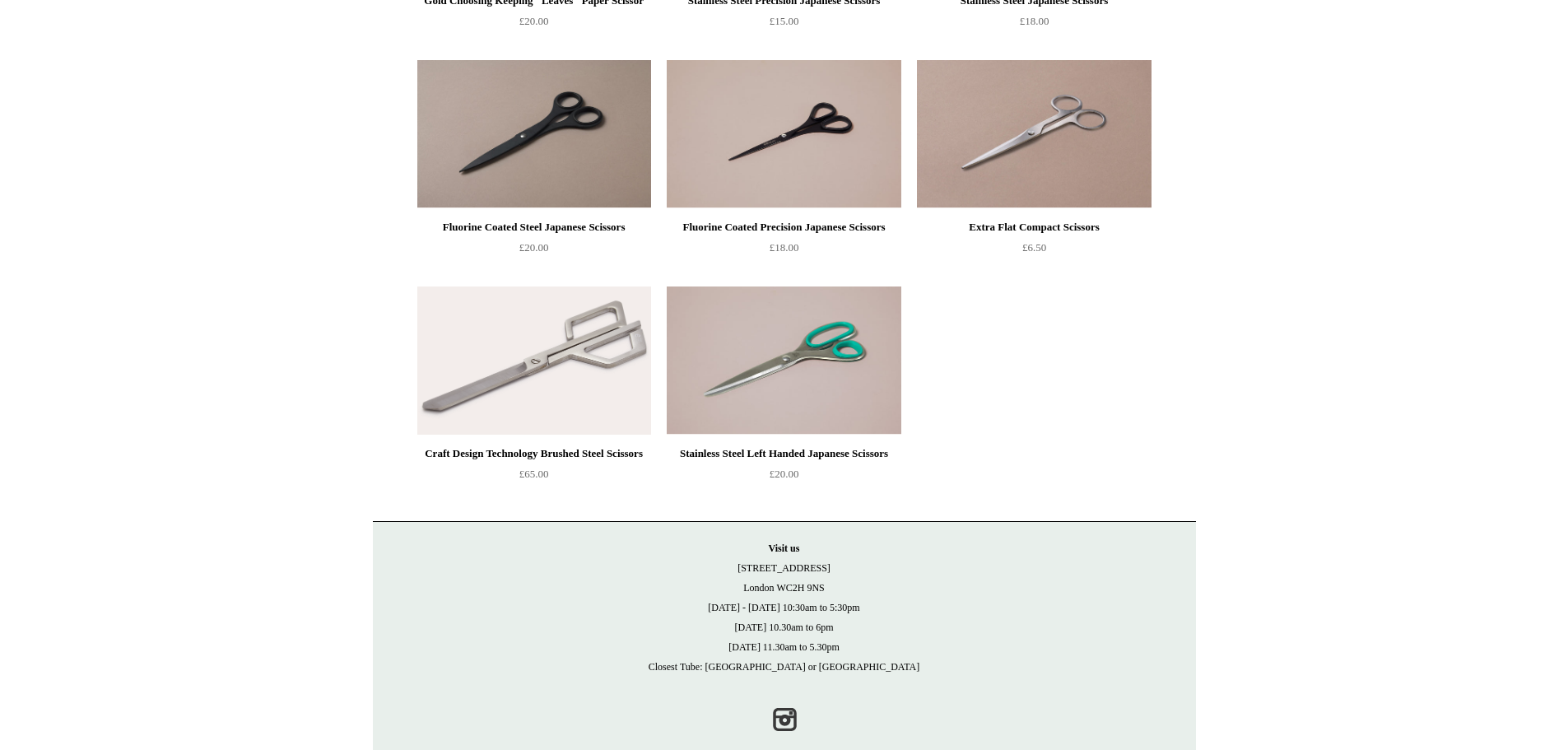
scroll to position [862, 0]
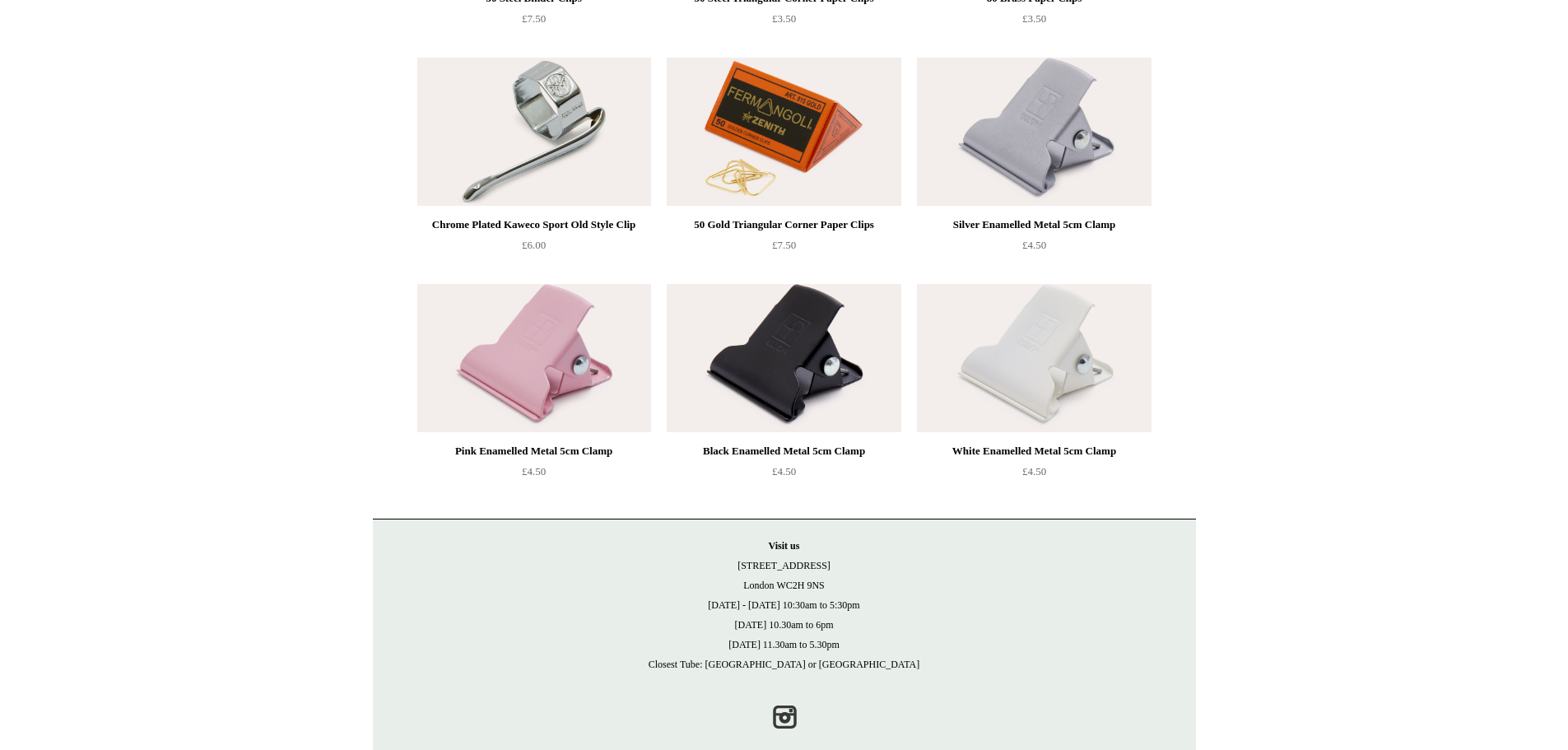
scroll to position [409, 0]
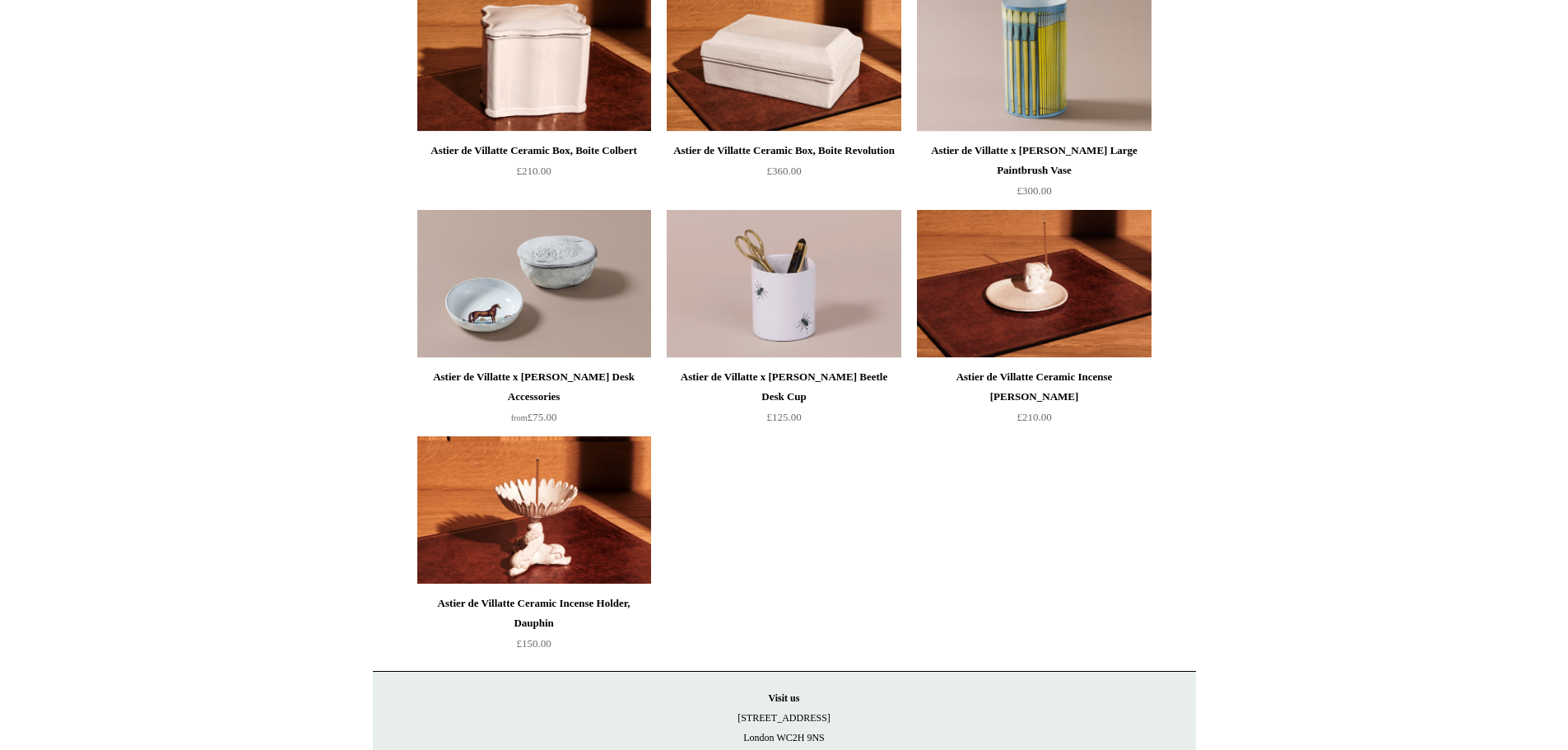
scroll to position [823, 0]
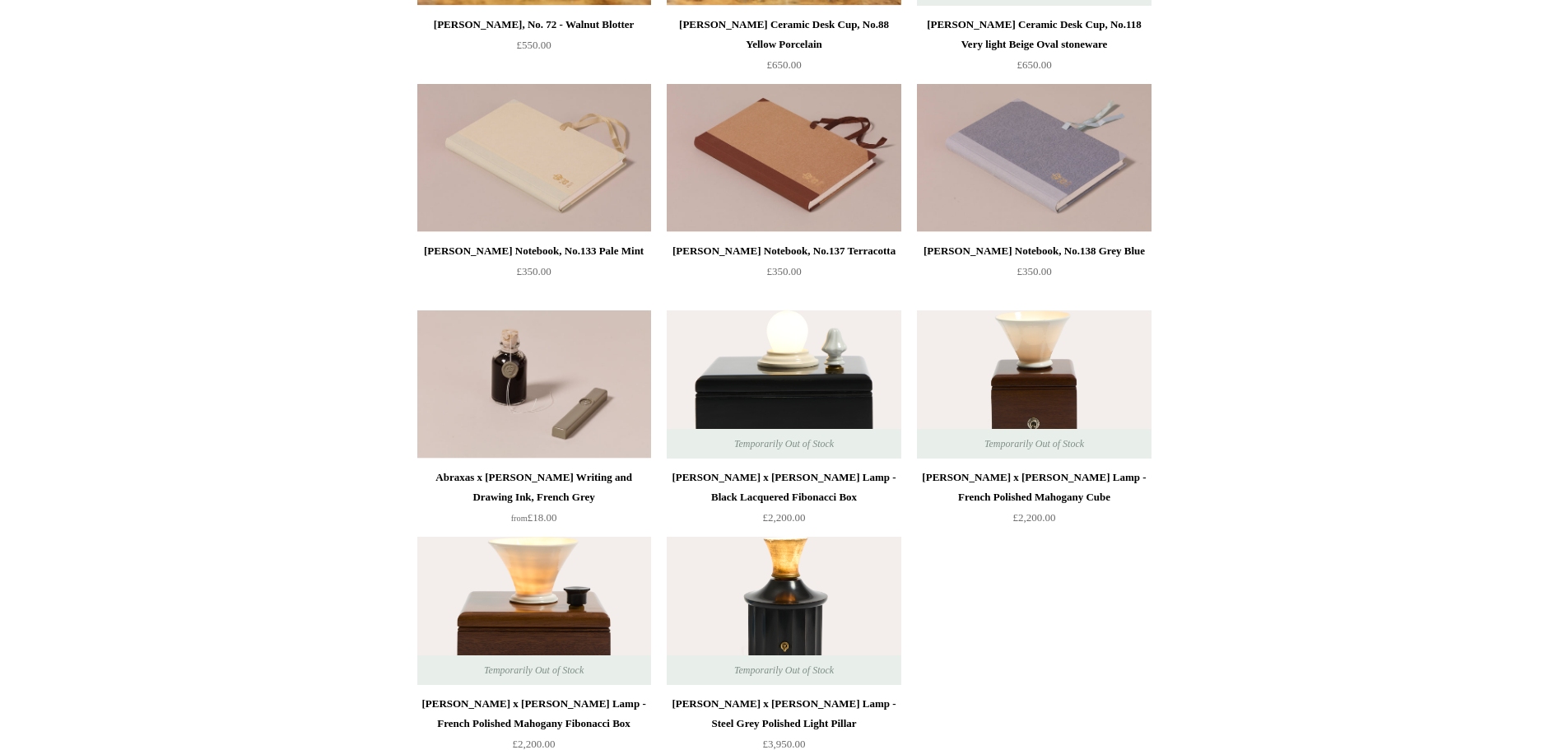
scroll to position [1070, 0]
